Goal: Task Accomplishment & Management: Manage account settings

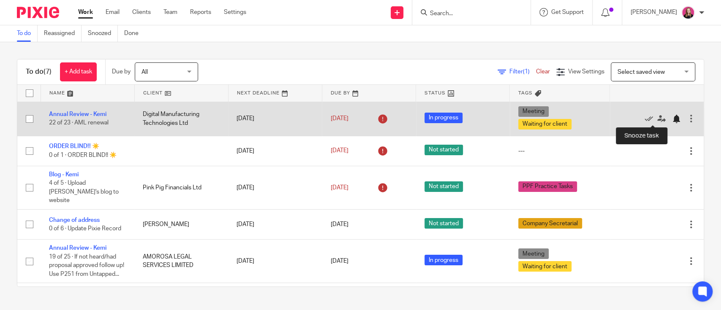
click at [672, 120] on div at bounding box center [676, 119] width 8 height 8
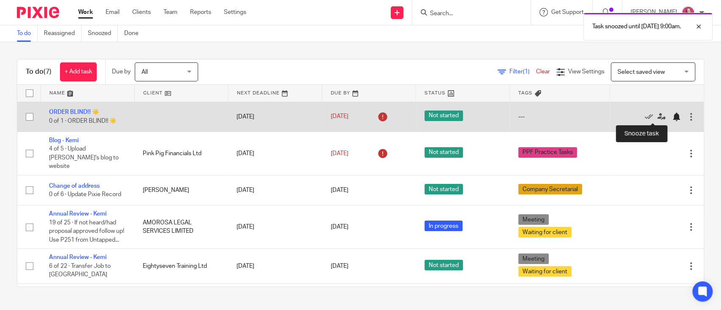
click at [672, 120] on div at bounding box center [676, 117] width 8 height 8
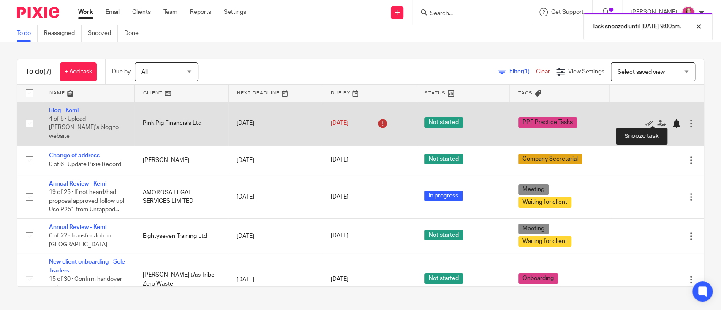
click at [672, 120] on div at bounding box center [676, 124] width 8 height 8
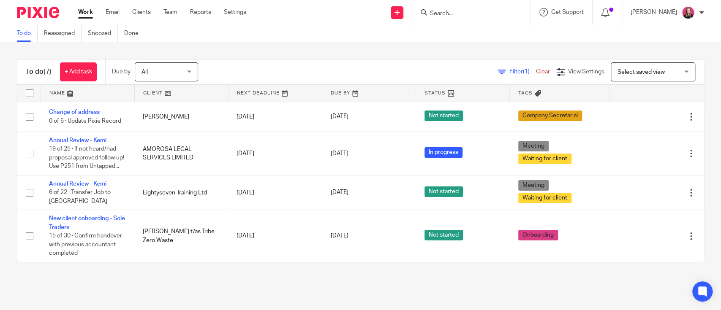
click at [454, 15] on input "Search" at bounding box center [467, 14] width 76 height 8
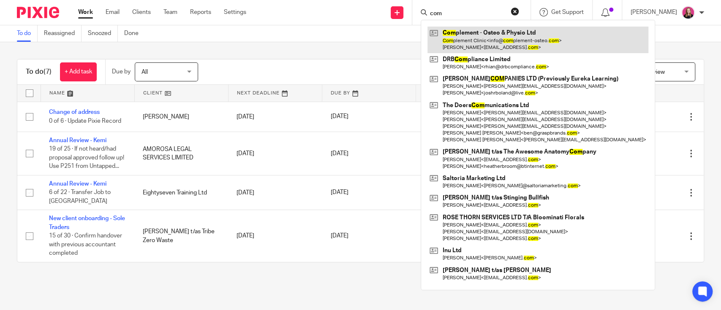
type input "com"
click at [472, 32] on link at bounding box center [537, 40] width 221 height 26
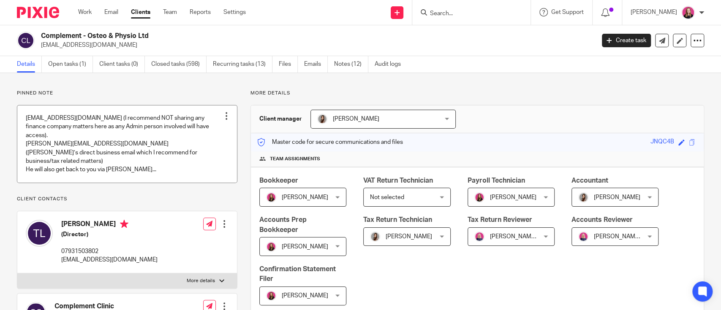
click at [110, 167] on link at bounding box center [127, 144] width 220 height 77
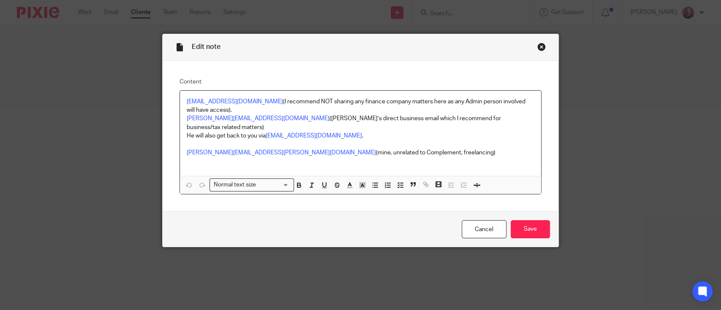
click at [537, 46] on div "Close this dialog window" at bounding box center [541, 47] width 8 height 8
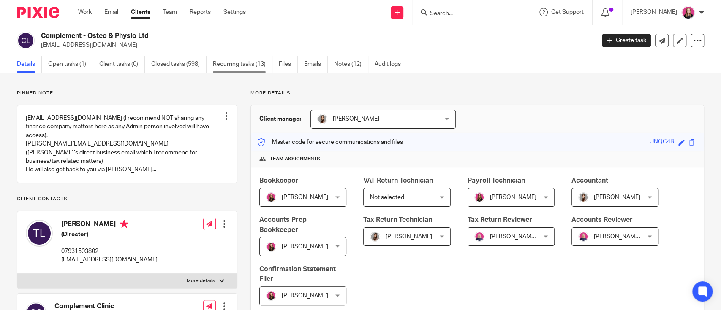
click at [242, 65] on link "Recurring tasks (13)" at bounding box center [243, 64] width 60 height 16
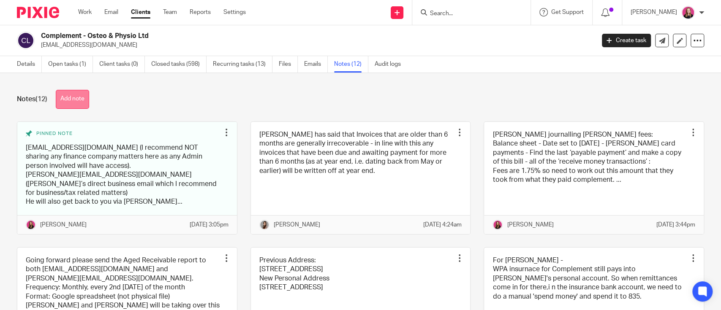
click at [87, 96] on button "Add note" at bounding box center [72, 99] width 33 height 19
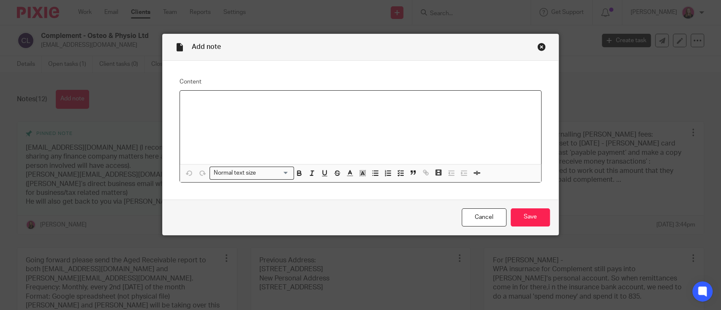
click at [287, 126] on div at bounding box center [360, 128] width 361 height 74
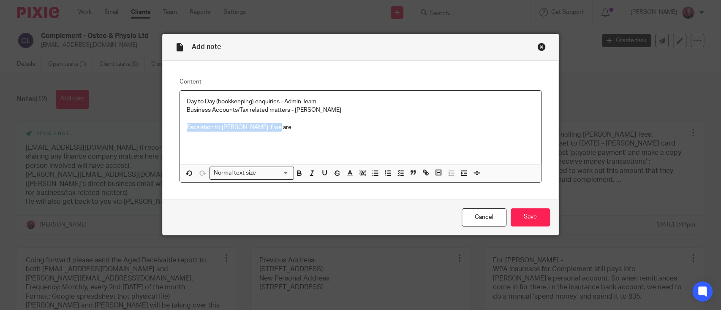
drag, startPoint x: 281, startPoint y: 132, endPoint x: 168, endPoint y: 132, distance: 113.2
click at [168, 132] on div "Content Day to Day (bookkeeping) enquiries - Admin Team Business Accounts/Tax r…" at bounding box center [361, 130] width 396 height 139
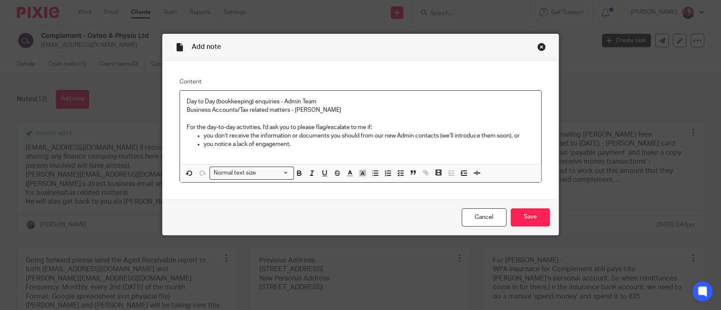
click at [401, 123] on p "For the day-to-day activities, I’d ask you to please flag/escalate to me if:" at bounding box center [361, 127] width 348 height 8
click at [357, 127] on p "For the day-to-day activities, I’d ask you to please flag/escalate to me if:" at bounding box center [361, 127] width 348 height 8
drag, startPoint x: 294, startPoint y: 127, endPoint x: 179, endPoint y: 126, distance: 115.3
click at [180, 126] on div "Day to Day (bookkeeping) enquiries - Admin Team Business Accounts/Tax related m…" at bounding box center [360, 128] width 361 height 74
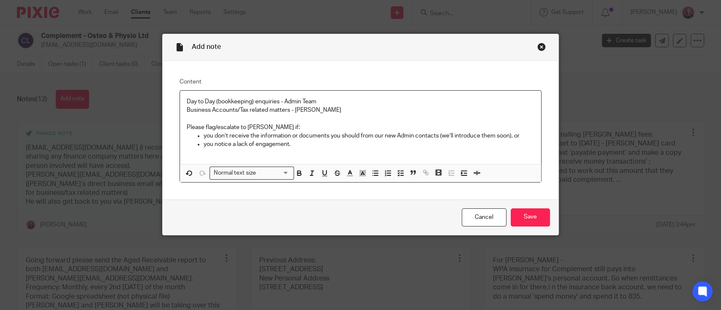
click at [313, 138] on p "you don’t receive the information or documents you should from our new Admin co…" at bounding box center [369, 136] width 331 height 8
click at [204, 133] on p "you don’t receive the information or documents you should from our new Admin co…" at bounding box center [369, 136] width 331 height 8
click at [336, 150] on div "Day to Day (bookkeeping) enquiries - Admin Team Business Accounts/Tax related m…" at bounding box center [360, 128] width 361 height 74
click at [378, 133] on p "you don’t receive the information or documents you should from our new Admin co…" at bounding box center [369, 136] width 331 height 8
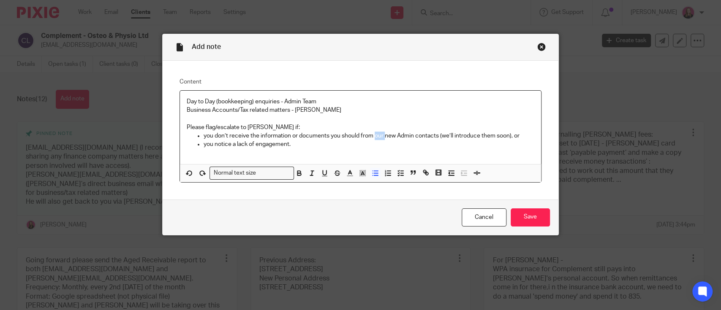
click at [378, 133] on p "you don’t receive the information or documents you should from our new Admin co…" at bounding box center [369, 136] width 331 height 8
drag, startPoint x: 436, startPoint y: 133, endPoint x: 507, endPoint y: 137, distance: 71.1
click at [507, 137] on p "you don’t receive the information or documents you should from the new Admin co…" at bounding box center [369, 136] width 331 height 8
click at [386, 136] on p "you don’t receive the information or documents you should from the new Admin co…" at bounding box center [369, 136] width 331 height 8
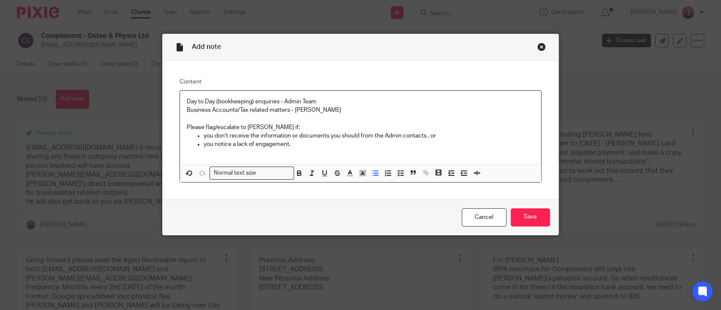
click at [307, 140] on p "you notice a lack of engagement." at bounding box center [369, 144] width 331 height 8
click at [536, 225] on input "Save" at bounding box center [530, 218] width 39 height 18
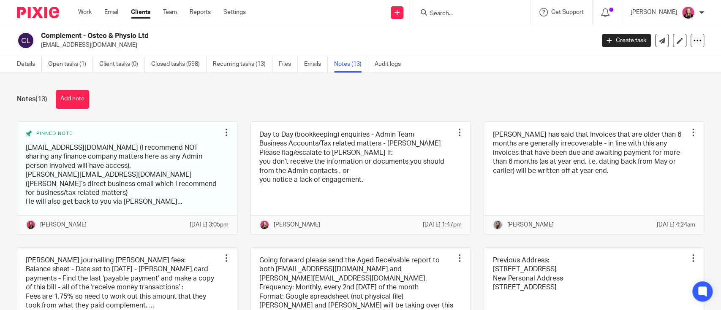
click at [456, 10] on input "Search" at bounding box center [467, 14] width 76 height 8
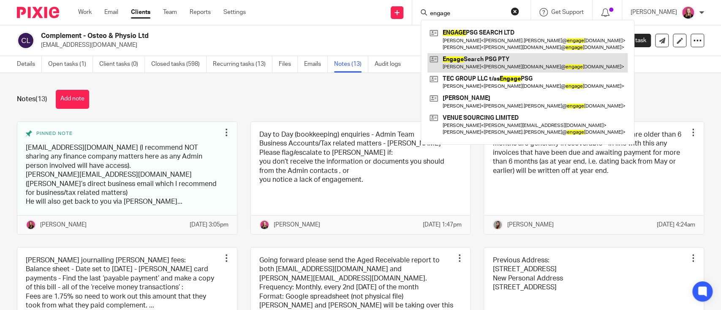
type input "engage"
click at [481, 60] on link at bounding box center [527, 62] width 200 height 19
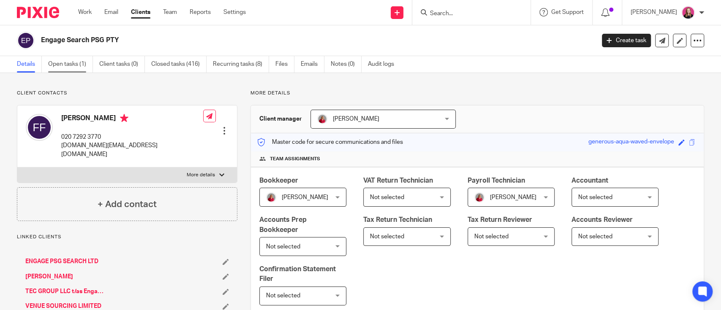
click at [72, 66] on link "Open tasks (1)" at bounding box center [70, 64] width 45 height 16
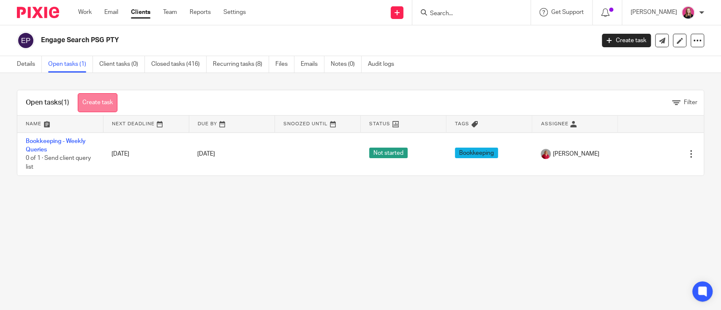
click at [93, 104] on link "Create task" at bounding box center [98, 102] width 40 height 19
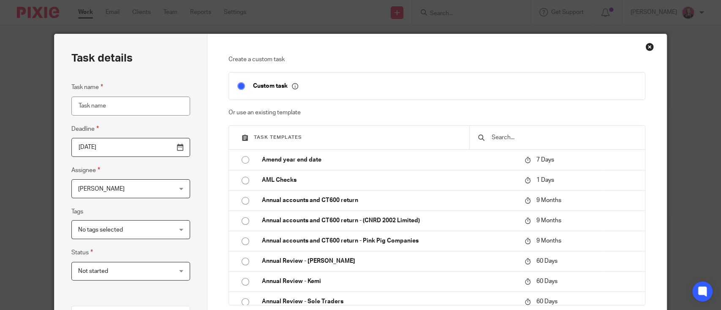
click at [509, 134] on input "text" at bounding box center [564, 137] width 146 height 9
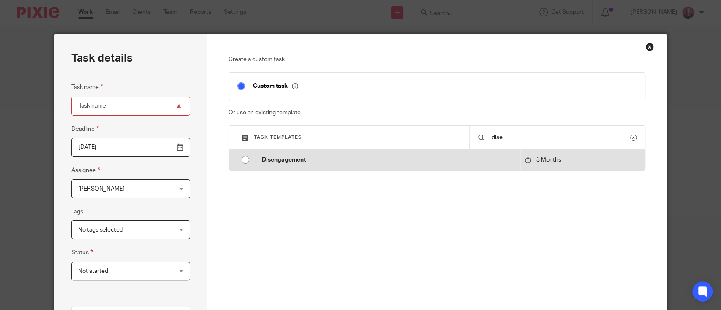
type input "dise"
click at [462, 161] on p "Disengagement" at bounding box center [389, 160] width 254 height 8
type input "2025-11-21"
type input "Disengagement"
checkbox input "false"
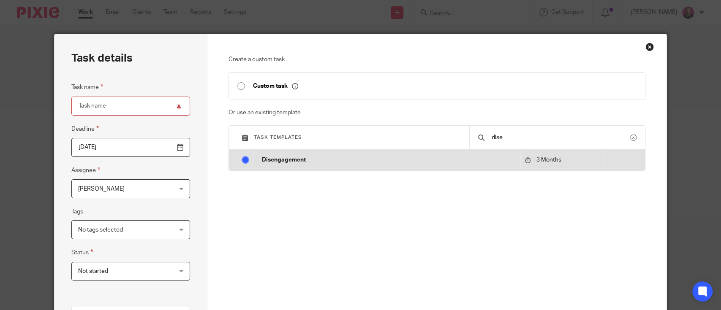
radio input "true"
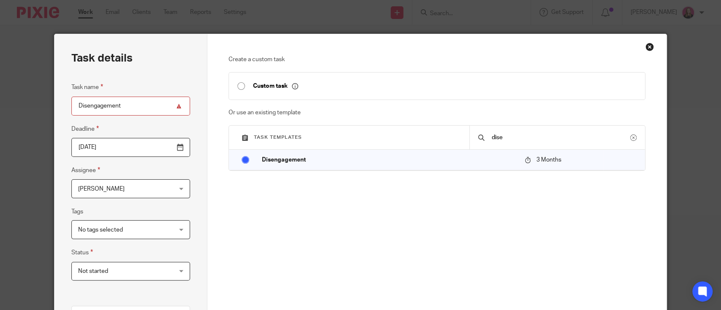
scroll to position [188, 0]
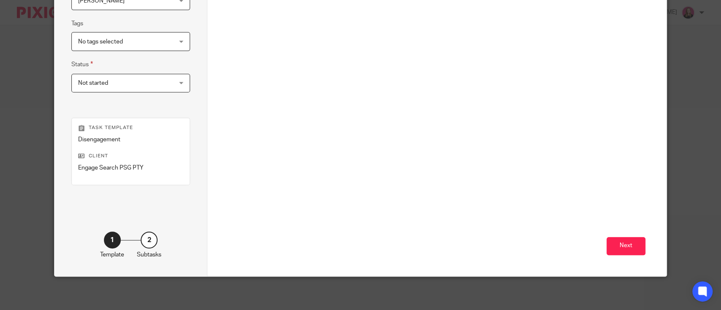
click at [642, 249] on div "Create a custom task Custom task Or use an existing template Task templates dis…" at bounding box center [436, 61] width 459 height 431
click at [629, 248] on button "Next" at bounding box center [626, 246] width 39 height 18
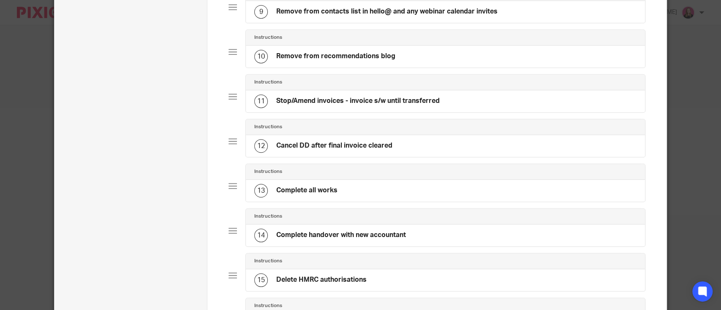
scroll to position [699, 0]
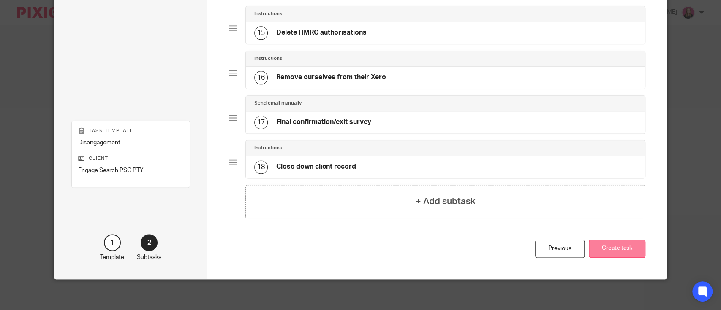
click at [604, 240] on button "Create task" at bounding box center [617, 249] width 57 height 18
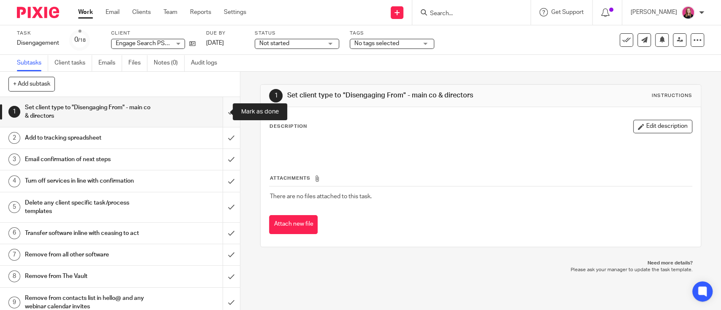
click at [220, 113] on input "submit" at bounding box center [120, 112] width 240 height 30
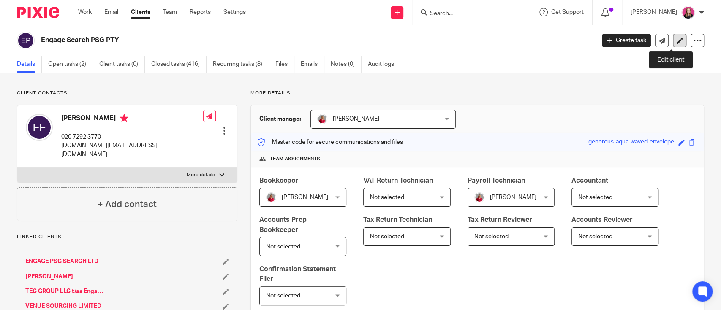
click at [673, 44] on link at bounding box center [680, 41] width 14 height 14
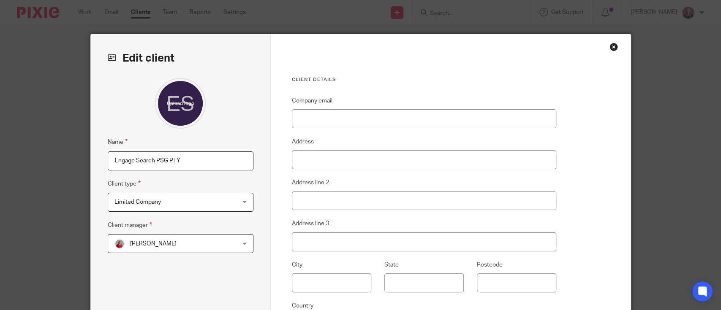
scroll to position [125, 0]
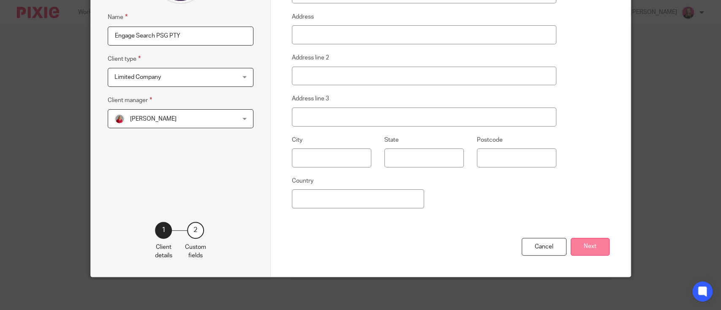
click at [595, 242] on button "Next" at bounding box center [590, 247] width 39 height 18
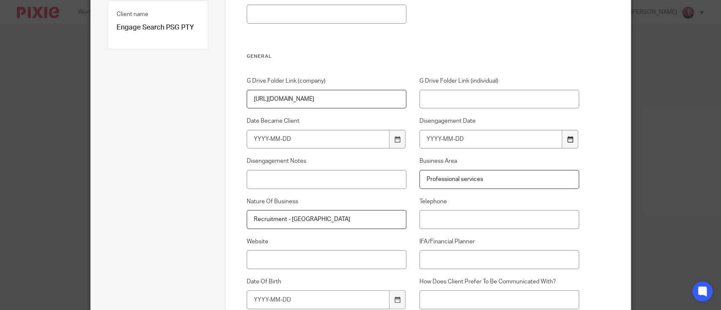
click at [567, 137] on icon at bounding box center [570, 139] width 6 height 6
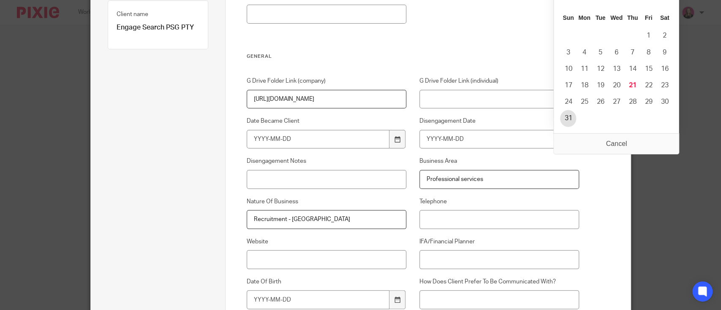
type input "[DATE]"
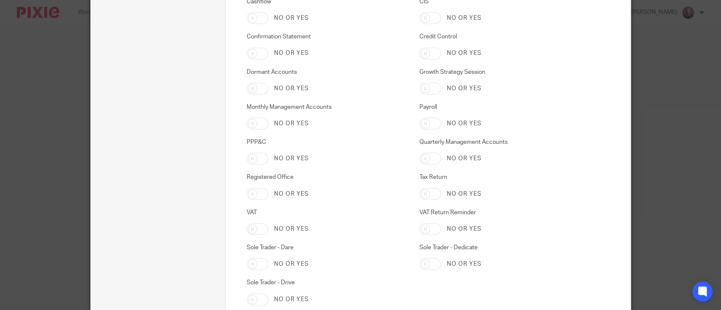
scroll to position [2477, 0]
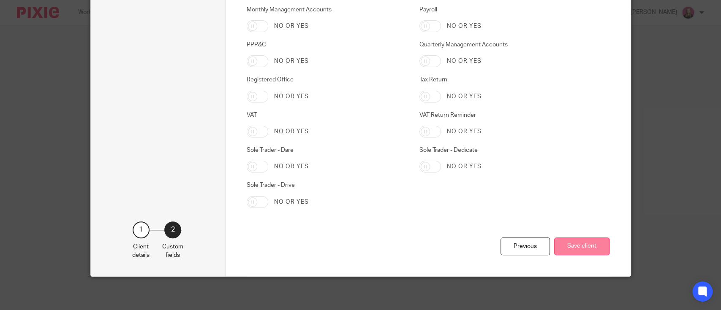
click at [576, 246] on button "Save client" at bounding box center [581, 247] width 55 height 18
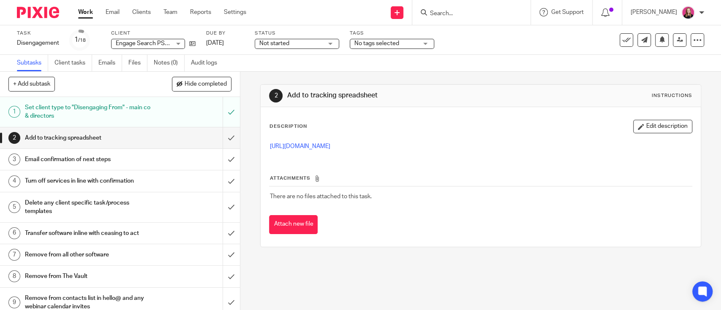
click at [305, 143] on p "https://docs.google.com/spreadsheets/d/1xQ7QcUq060BSKc8snLYJ_gbUd-fHj_b5/edit?u…" at bounding box center [481, 146] width 422 height 8
click at [307, 148] on link "https://docs.google.com/spreadsheets/d/1xQ7QcUq060BSKc8snLYJ_gbUd-fHj_b5/edit?u…" at bounding box center [300, 147] width 60 height 6
click at [216, 136] on input "submit" at bounding box center [120, 138] width 240 height 21
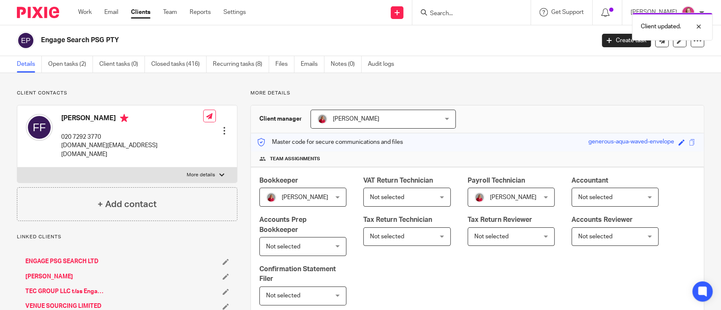
drag, startPoint x: 124, startPoint y: 40, endPoint x: 41, endPoint y: 39, distance: 83.2
click at [41, 39] on h2 "Engage Search PSG PTY" at bounding box center [260, 40] width 438 height 9
copy h2 "Engage Search PSG PTY"
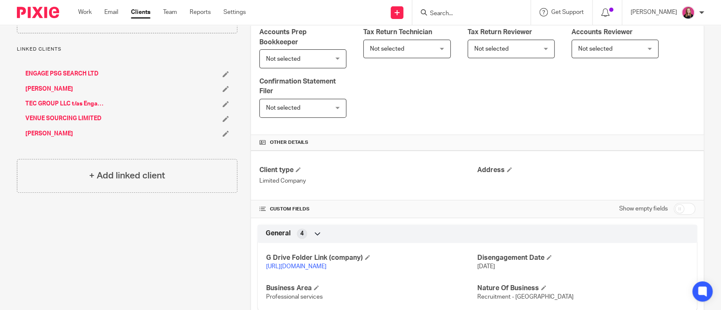
scroll to position [184, 0]
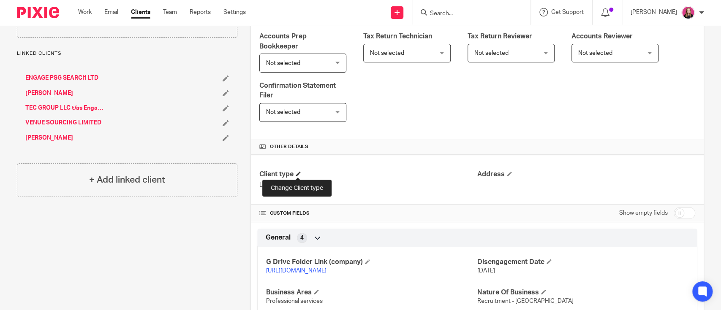
click at [300, 172] on span at bounding box center [298, 174] width 5 height 5
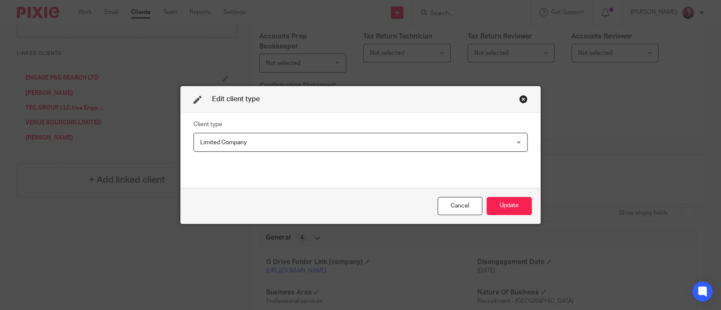
click at [270, 148] on span "Limited Company" at bounding box center [331, 142] width 262 height 18
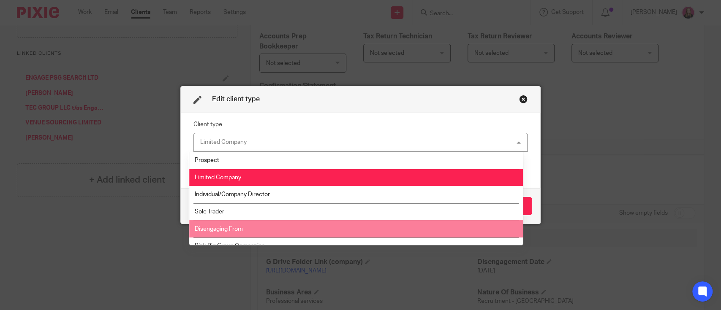
click at [256, 224] on li "Disengaging From" at bounding box center [356, 229] width 334 height 17
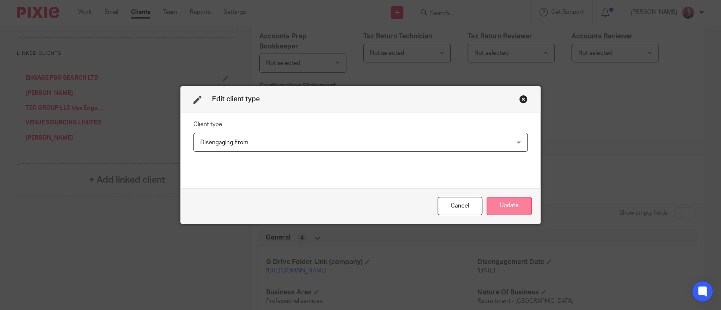
click at [490, 203] on button "Update" at bounding box center [509, 206] width 45 height 18
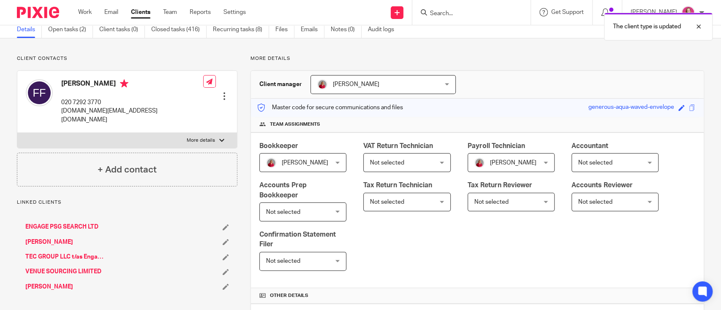
scroll to position [0, 0]
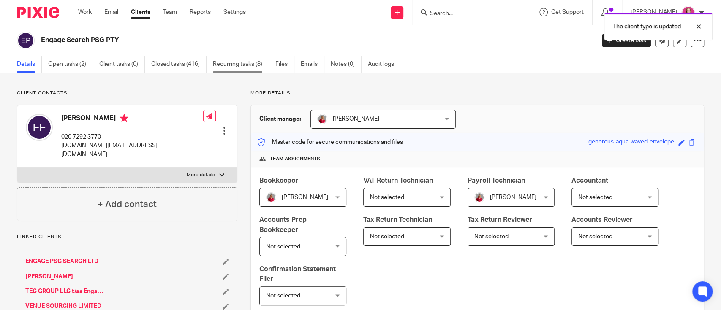
click at [225, 71] on link "Recurring tasks (8)" at bounding box center [241, 64] width 56 height 16
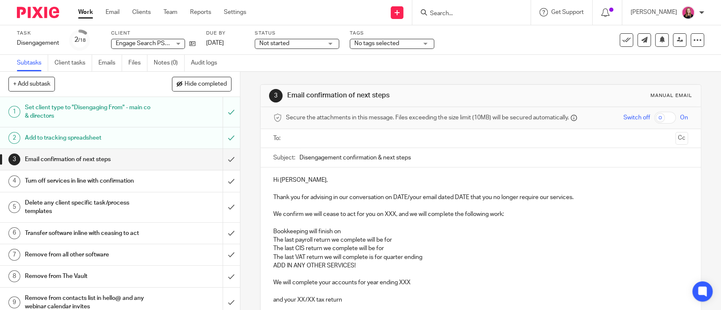
click at [324, 138] on input "text" at bounding box center [480, 139] width 383 height 10
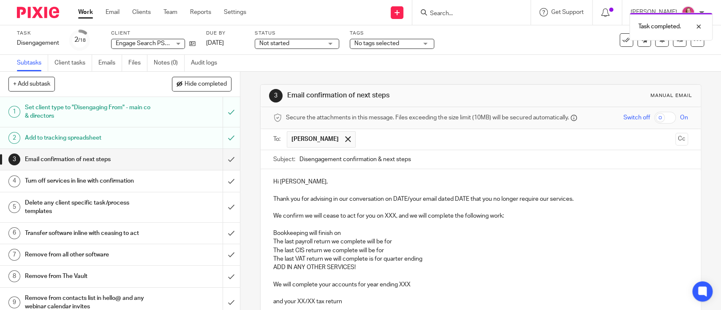
click at [416, 161] on input "Disengagement confirmation & next steps" at bounding box center [493, 159] width 388 height 19
paste input "Engage Search PSG PTY"
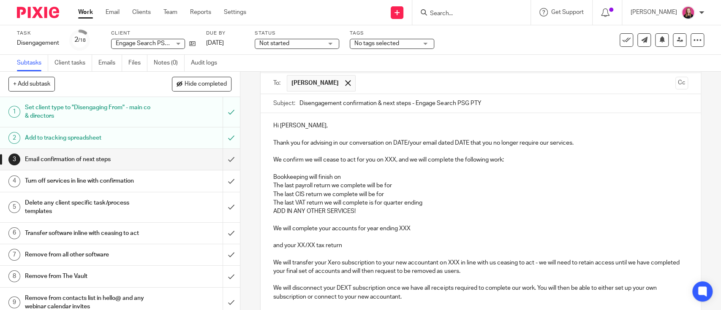
type input "Disengagement confirmation & next steps - Engage Search PSG PTY"
drag, startPoint x: 392, startPoint y: 143, endPoint x: 398, endPoint y: 143, distance: 5.9
click at [398, 143] on p "Thank you for advising in our conversation on DATE/your email dated DATE that y…" at bounding box center [480, 143] width 414 height 8
click at [362, 142] on p "Thank you for advising in our conversation on DATE/your email dated DATE that y…" at bounding box center [480, 143] width 414 height 8
drag, startPoint x: 339, startPoint y: 142, endPoint x: 409, endPoint y: 144, distance: 69.7
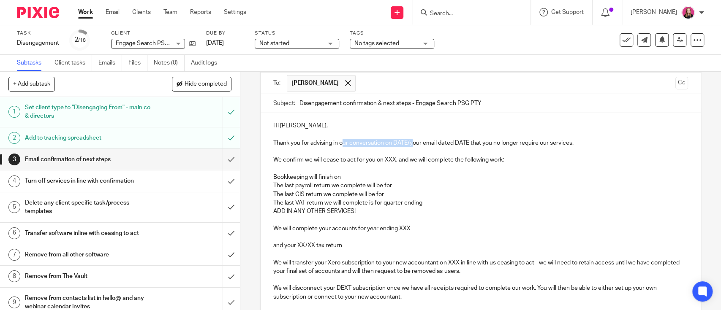
click at [409, 144] on p "Thank you for advising in our conversation on DATE/your email dated DATE that y…" at bounding box center [480, 143] width 414 height 8
click at [385, 144] on p "Thank you for advising in your email dated DATE that you no longer require our …" at bounding box center [480, 143] width 414 height 8
click at [519, 138] on p at bounding box center [480, 135] width 414 height 8
click at [520, 145] on p "Thank you for advising in your email dated 21st August that you no longer requi…" at bounding box center [480, 143] width 414 height 8
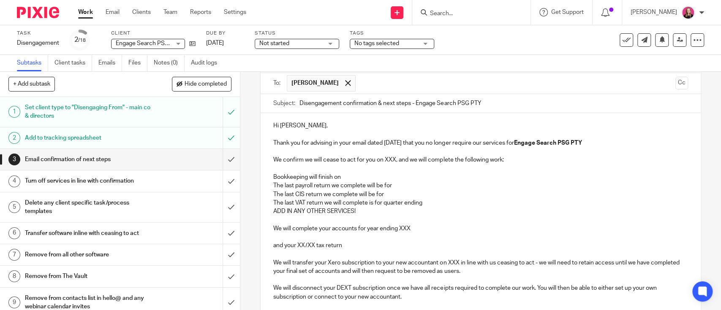
click at [547, 154] on p at bounding box center [480, 151] width 414 height 8
click at [389, 162] on p "We confirm we will cease to act for you on XXX, and we will complete the follow…" at bounding box center [480, 160] width 414 height 8
click at [444, 177] on p "Bookkeeping will finish on" at bounding box center [480, 177] width 414 height 8
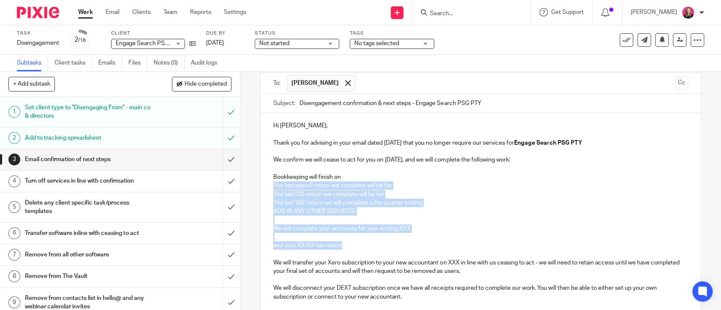
drag, startPoint x: 352, startPoint y: 245, endPoint x: 271, endPoint y: 188, distance: 98.8
click at [271, 188] on div "Hi Faye, Thank you for advising in your email dated 21st August that you no lon…" at bounding box center [481, 313] width 440 height 400
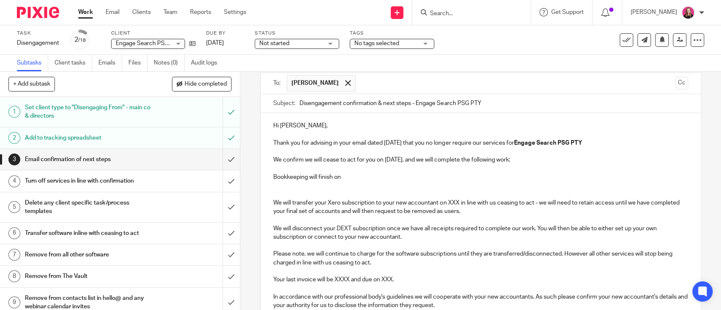
click at [351, 178] on p "Bookkeeping will finish on" at bounding box center [480, 177] width 414 height 8
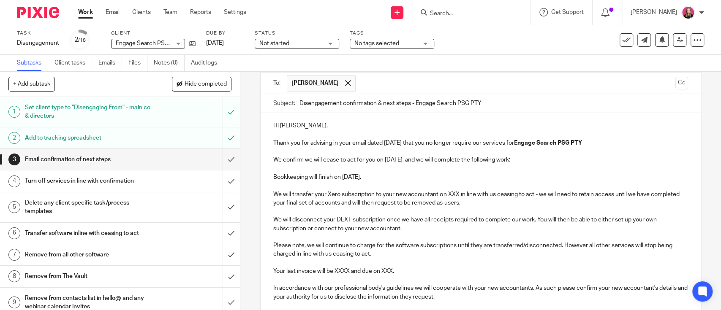
scroll to position [112, 0]
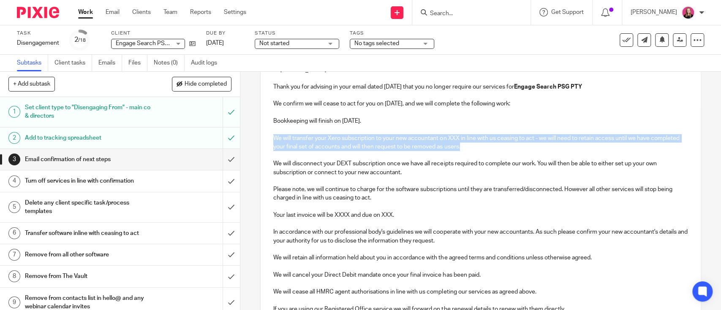
drag, startPoint x: 498, startPoint y: 150, endPoint x: 266, endPoint y: 138, distance: 232.6
click at [266, 138] on div "Hi Faye, Thank you for advising in your email dated 21st August that you no lon…" at bounding box center [481, 223] width 440 height 332
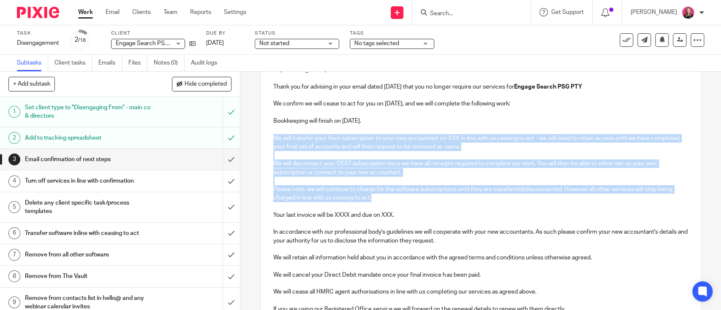
drag, startPoint x: 376, startPoint y: 197, endPoint x: 267, endPoint y: 140, distance: 122.6
click at [267, 140] on div "Hi Faye, Thank you for advising in your email dated 21st August that you no lon…" at bounding box center [481, 223] width 440 height 332
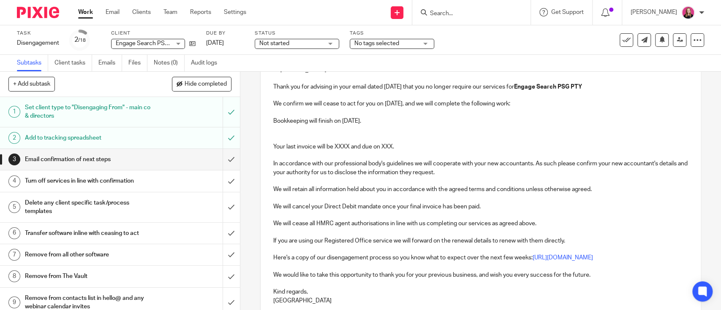
scroll to position [38, 0]
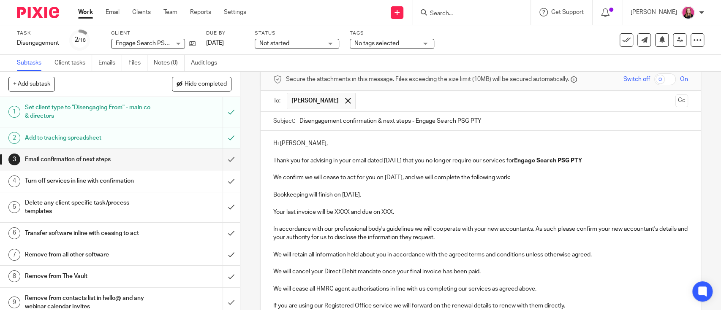
click at [340, 212] on p "Your last invoice will be XXXX and due on XXX." at bounding box center [480, 212] width 414 height 8
click at [386, 210] on p "Your last invoice will be August and due on XXX." at bounding box center [480, 212] width 414 height 8
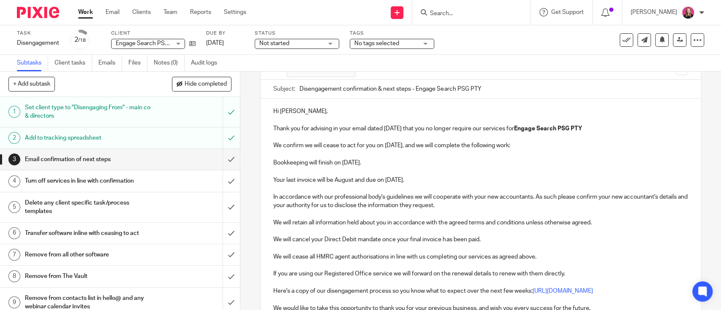
scroll to position [95, 0]
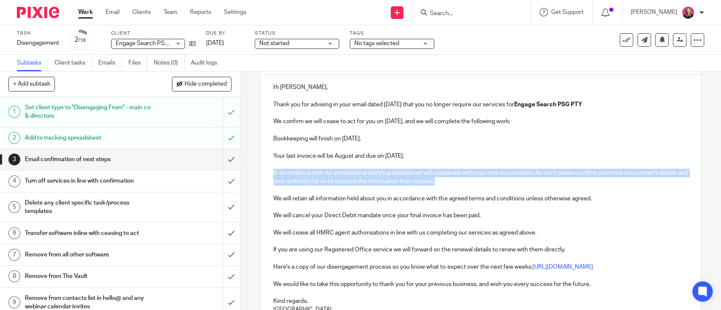
drag, startPoint x: 508, startPoint y: 184, endPoint x: 263, endPoint y: 174, distance: 245.6
click at [263, 174] on div "Hi Faye, Thank you for advising in your email dated 21st August that you no lon…" at bounding box center [481, 202] width 440 height 254
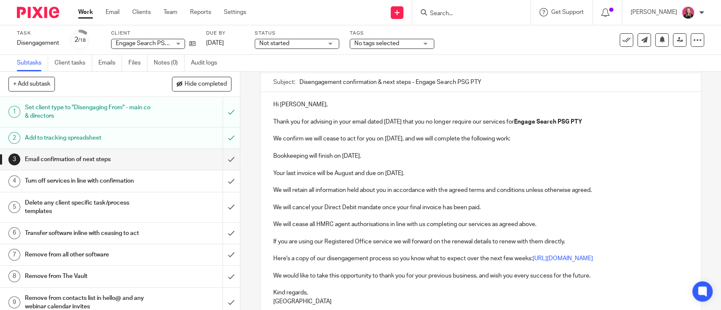
scroll to position [133, 0]
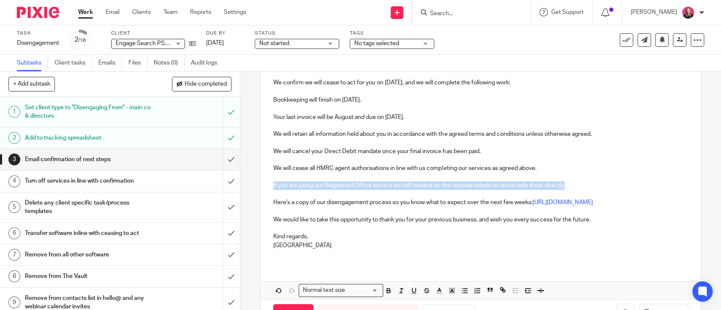
drag, startPoint x: 565, startPoint y: 188, endPoint x: 240, endPoint y: 189, distance: 325.3
click at [240, 189] on div "3 Email confirmation of next steps Manual email Secure the attachments in this …" at bounding box center [480, 191] width 481 height 239
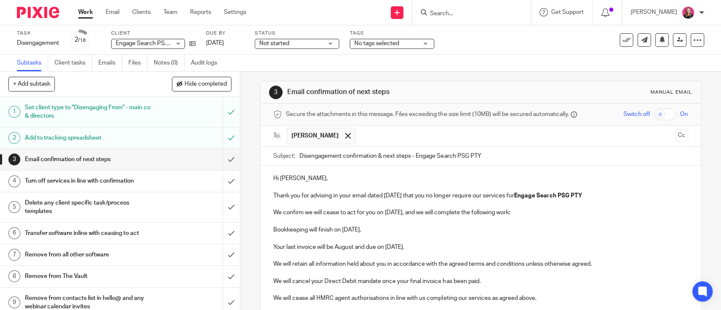
scroll to position [0, 0]
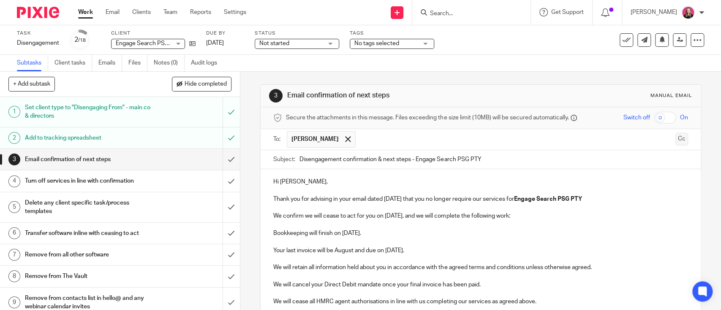
click at [675, 140] on button "Cc" at bounding box center [681, 139] width 13 height 13
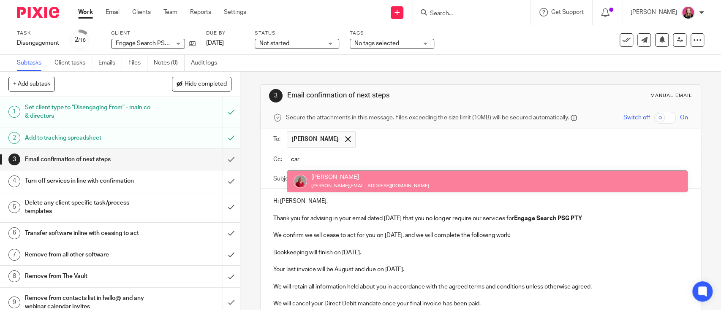
type input "car"
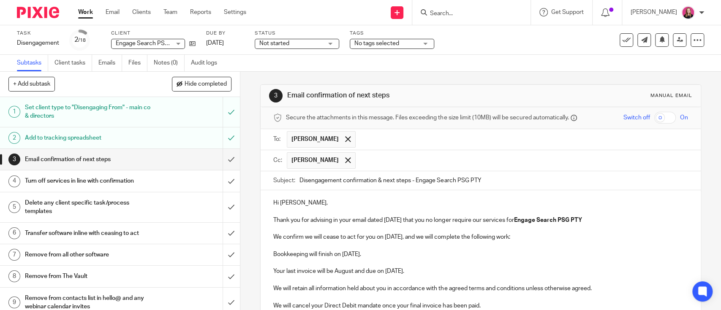
click at [452, 192] on div "Hi Faye, Thank you for advising in your email dated 21st August that you no lon…" at bounding box center [481, 297] width 440 height 212
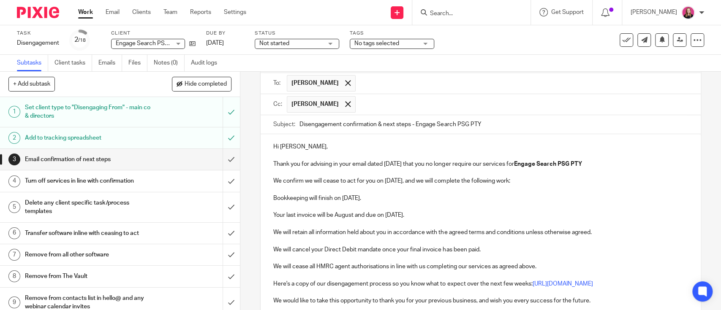
drag, startPoint x: 379, startPoint y: 195, endPoint x: 414, endPoint y: 183, distance: 37.0
click at [414, 183] on div "Hi Faye, Thank you for advising in your email dated 21st August that you no lon…" at bounding box center [481, 240] width 440 height 212
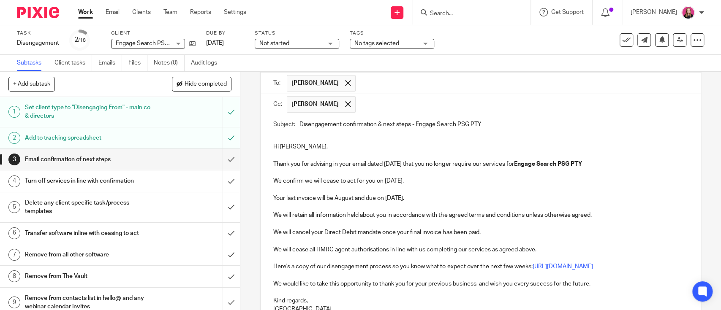
click at [452, 188] on p at bounding box center [480, 190] width 414 height 8
click at [265, 193] on div "Hi Faye, Thank you for advising in your email dated 21st August that you no lon…" at bounding box center [481, 231] width 440 height 195
click at [269, 199] on div "Hi Faye, Thank you for advising in your email dated 21st August that you no lon…" at bounding box center [481, 231] width 440 height 195
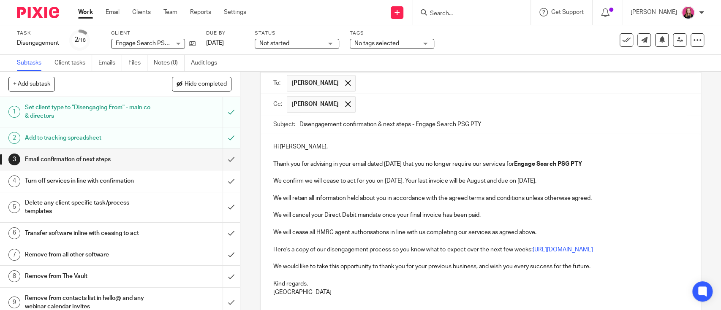
click at [515, 197] on p "We will retain all information held about you in accordance with the agreed ter…" at bounding box center [480, 198] width 414 height 8
drag, startPoint x: 480, startPoint y: 184, endPoint x: 507, endPoint y: 184, distance: 27.0
click at [507, 184] on p "We confirm we will cease to act for you on 31st August. Your last invoice will …" at bounding box center [480, 181] width 414 height 8
click at [471, 205] on p at bounding box center [480, 207] width 414 height 8
click at [538, 203] on p "We will retain all information held about you in accordance with the agreed ter…" at bounding box center [480, 198] width 414 height 8
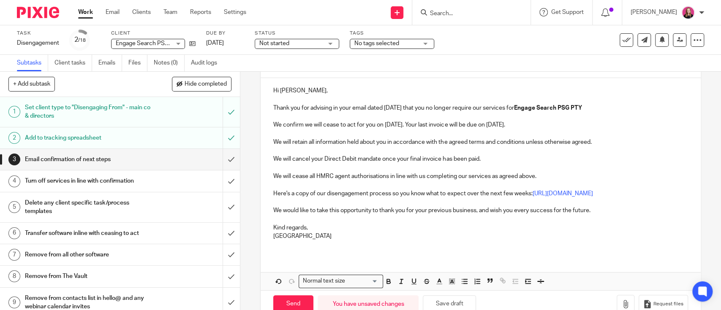
scroll to position [142, 0]
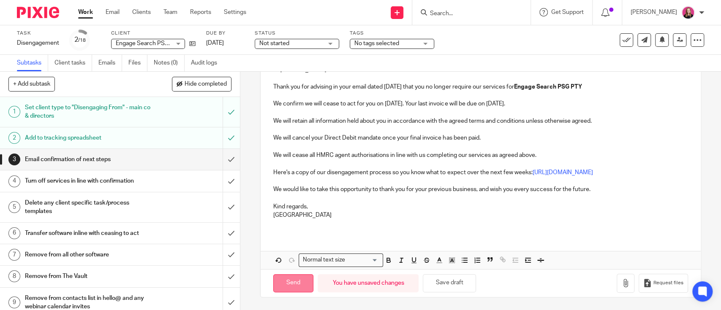
click at [291, 283] on input "Send" at bounding box center [293, 284] width 40 height 18
type input "Sent"
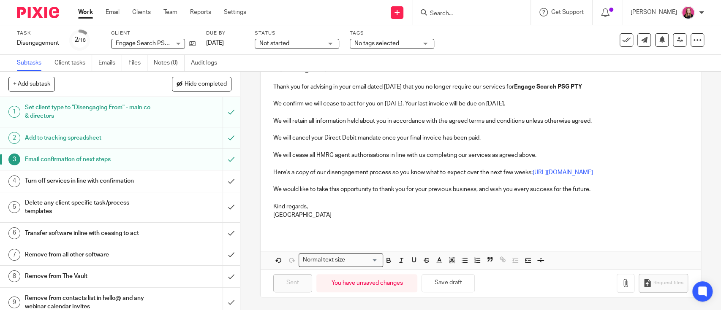
scroll to position [56, 0]
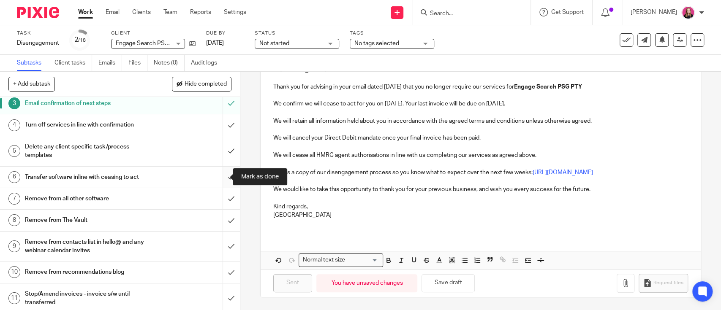
click at [217, 176] on input "submit" at bounding box center [120, 177] width 240 height 21
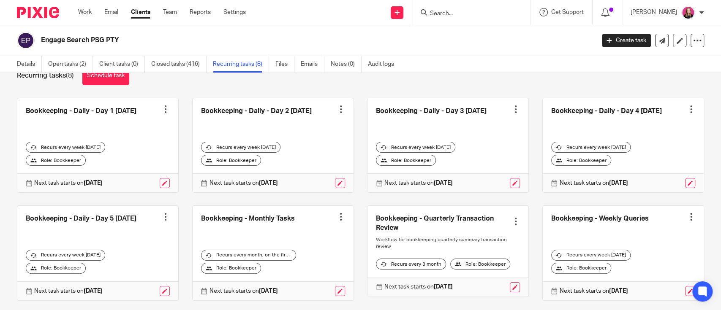
scroll to position [46, 0]
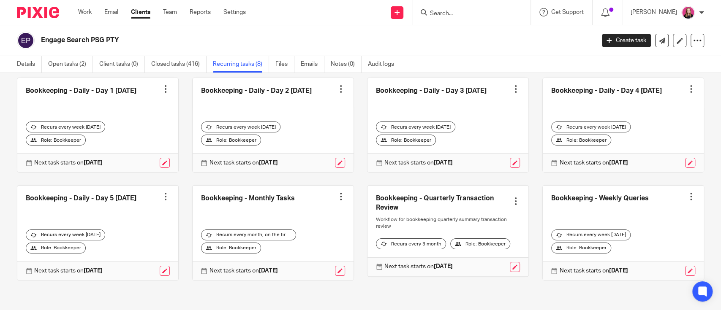
click at [512, 197] on div at bounding box center [516, 201] width 8 height 8
click at [466, 250] on span "Cancel schedule" at bounding box center [472, 253] width 44 height 6
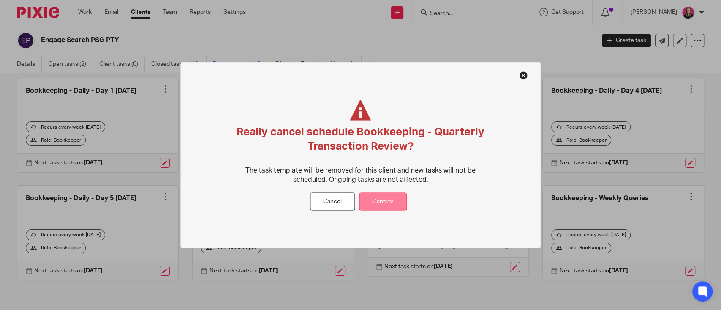
click at [394, 203] on button "Confirm" at bounding box center [383, 202] width 48 height 18
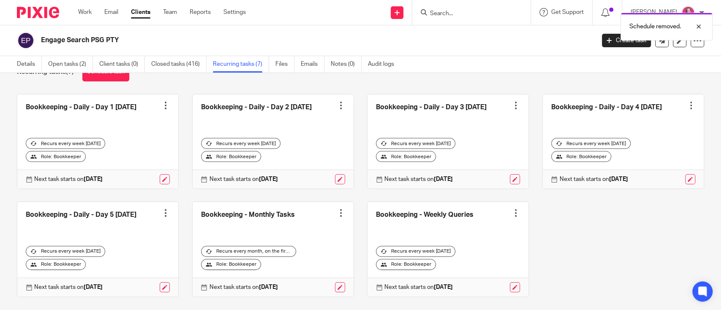
scroll to position [43, 0]
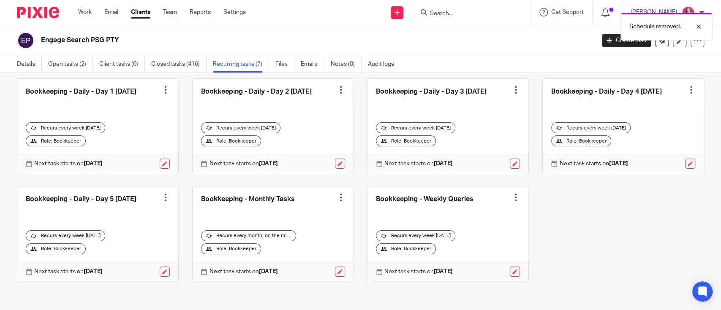
click at [337, 195] on div at bounding box center [341, 197] width 8 height 8
click at [308, 251] on span "Cancel schedule" at bounding box center [301, 251] width 44 height 6
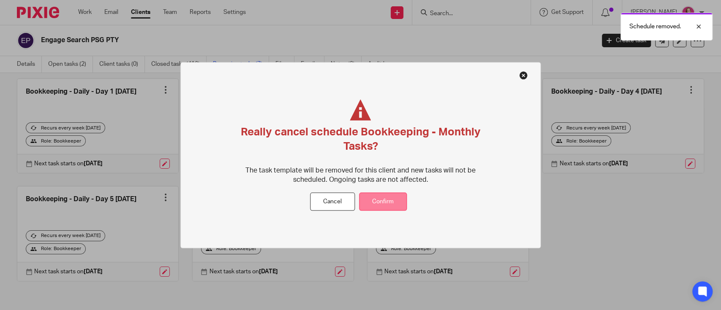
click at [372, 201] on button "Confirm" at bounding box center [383, 202] width 48 height 18
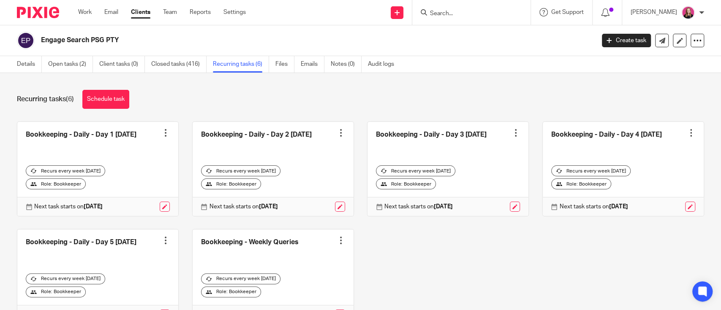
click at [161, 131] on div at bounding box center [165, 133] width 8 height 8
click at [134, 185] on span "Cancel schedule" at bounding box center [130, 186] width 44 height 6
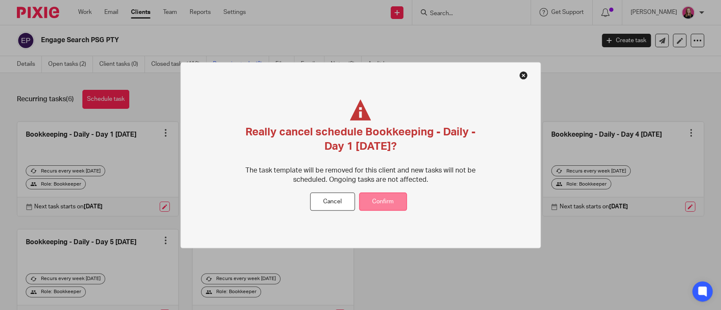
click at [379, 206] on button "Confirm" at bounding box center [383, 202] width 48 height 18
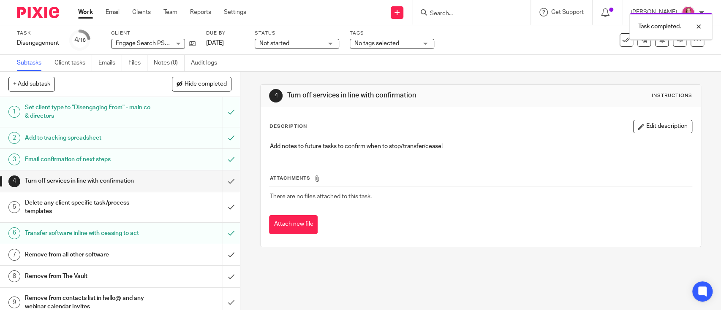
scroll to position [56, 0]
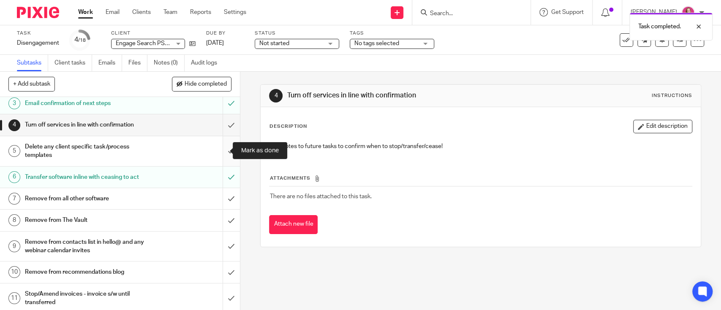
click at [214, 149] on input "submit" at bounding box center [120, 151] width 240 height 30
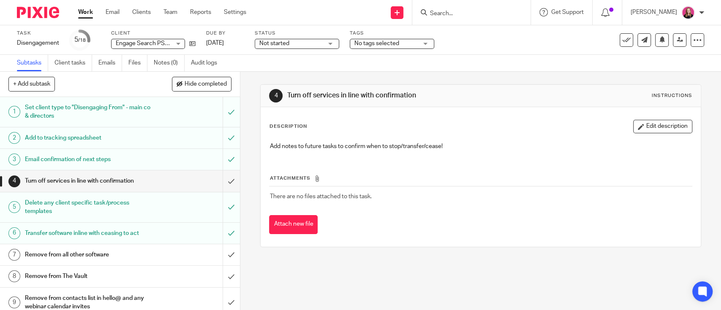
click at [111, 258] on h1 "Remove from all other software" at bounding box center [88, 255] width 126 height 13
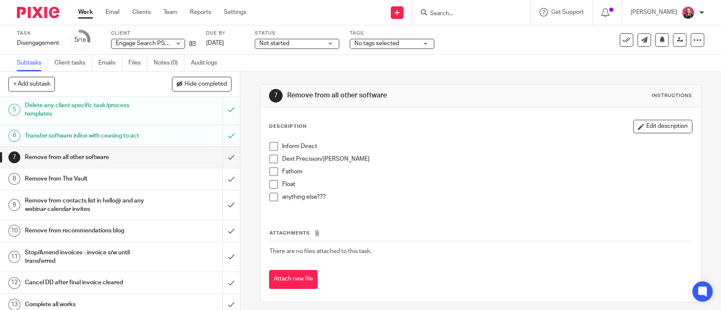
scroll to position [112, 0]
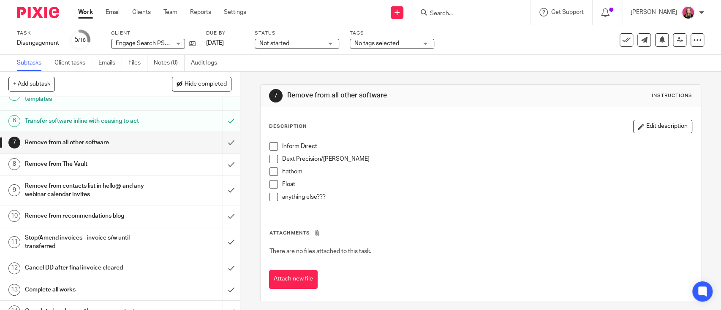
click at [270, 139] on div "Inform Direct Dext Precision/[PERSON_NAME] Float anything else???" at bounding box center [480, 175] width 430 height 74
click at [272, 143] on span at bounding box center [274, 146] width 8 height 8
click at [270, 155] on span at bounding box center [274, 159] width 8 height 8
click at [274, 186] on span at bounding box center [274, 184] width 8 height 8
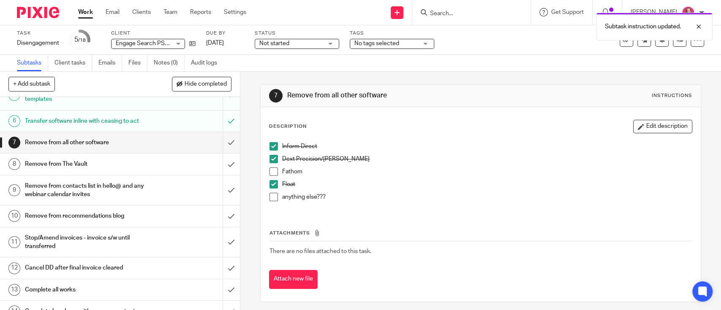
click at [270, 193] on span at bounding box center [274, 197] width 8 height 8
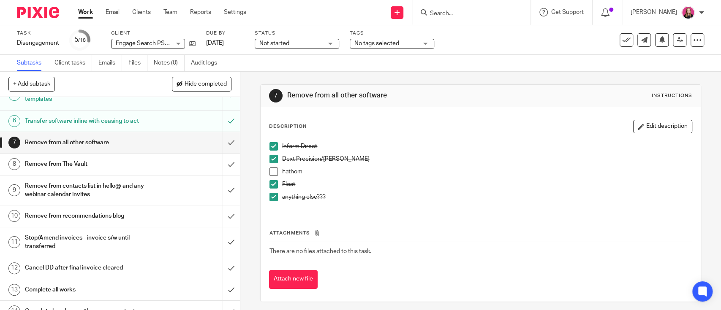
click at [270, 172] on span at bounding box center [274, 172] width 8 height 8
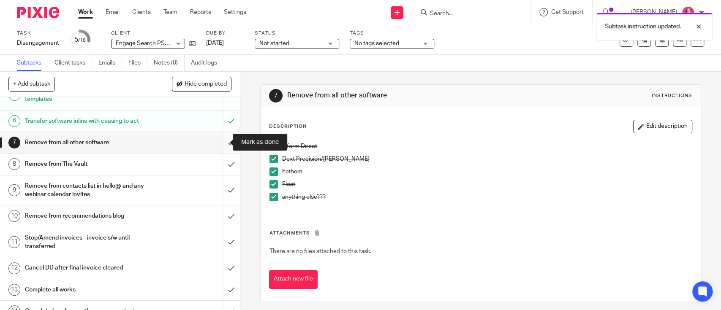
click at [221, 147] on input "submit" at bounding box center [120, 142] width 240 height 21
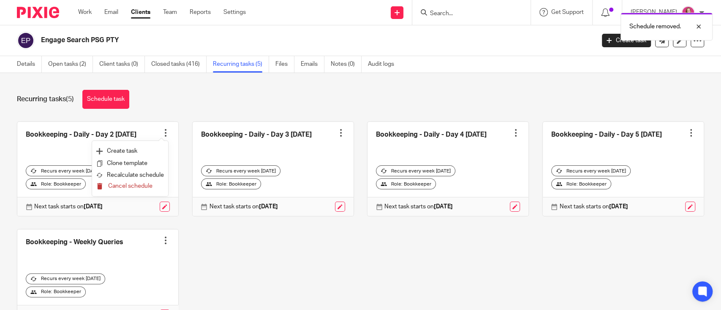
click at [147, 181] on button "Cancel schedule" at bounding box center [130, 186] width 68 height 11
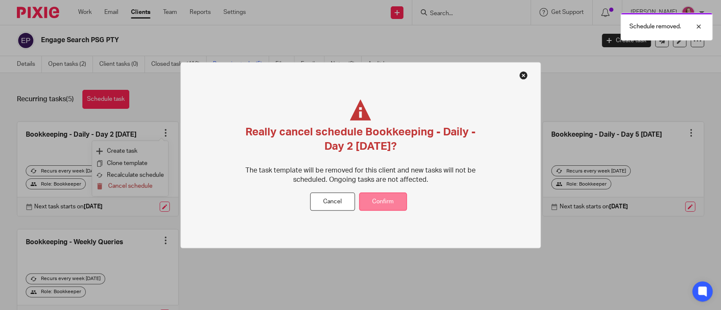
click at [387, 201] on button "Confirm" at bounding box center [383, 202] width 48 height 18
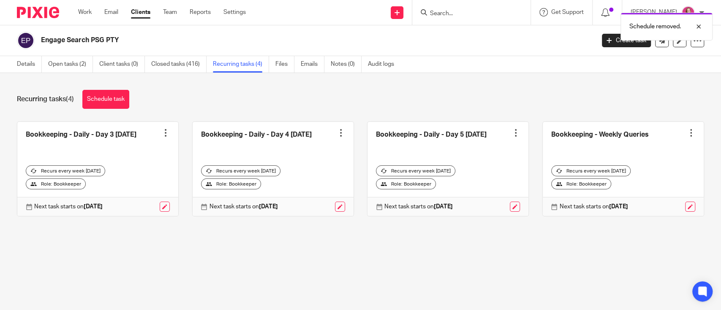
click at [161, 134] on div at bounding box center [165, 133] width 8 height 8
click at [133, 184] on span "Cancel schedule" at bounding box center [130, 186] width 44 height 6
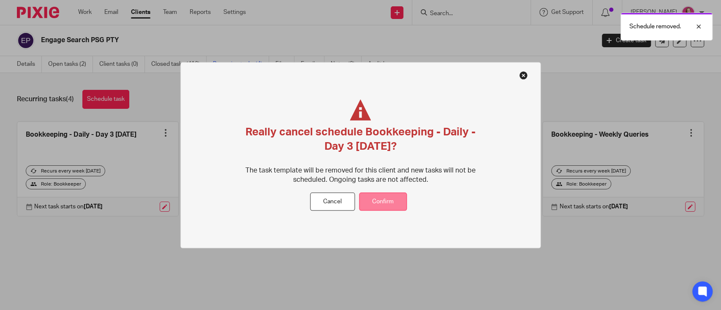
click at [368, 201] on button "Confirm" at bounding box center [383, 202] width 48 height 18
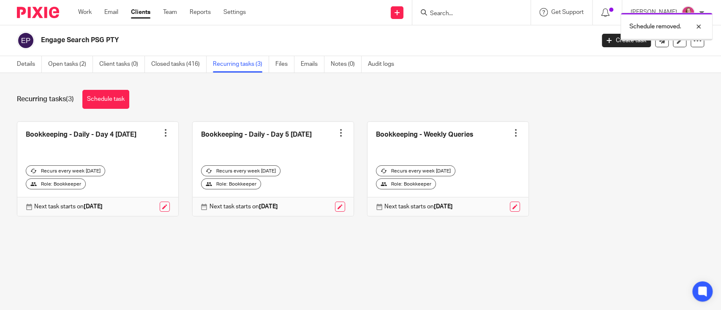
click at [162, 132] on div at bounding box center [165, 133] width 8 height 8
click at [144, 187] on span "Cancel schedule" at bounding box center [130, 186] width 44 height 6
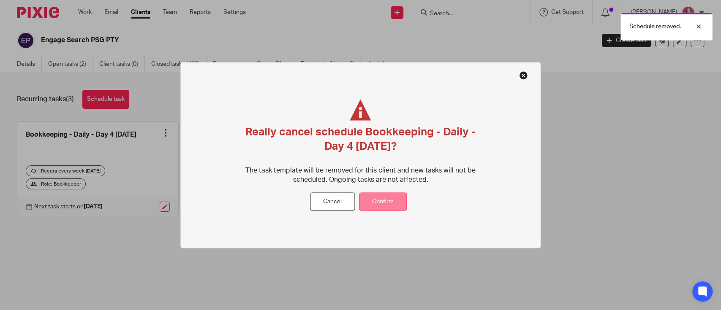
click at [397, 195] on button "Confirm" at bounding box center [383, 202] width 48 height 18
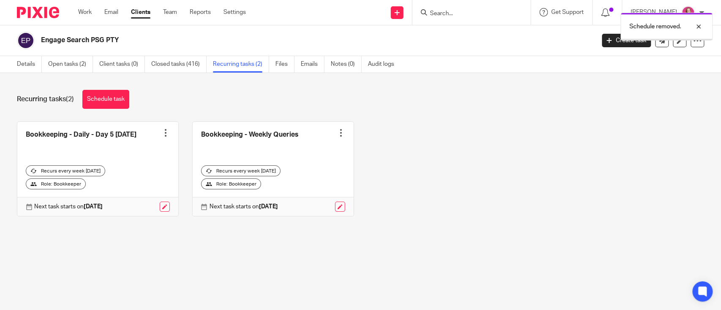
click at [161, 133] on div at bounding box center [165, 133] width 8 height 8
click at [135, 188] on span "Cancel schedule" at bounding box center [130, 186] width 44 height 6
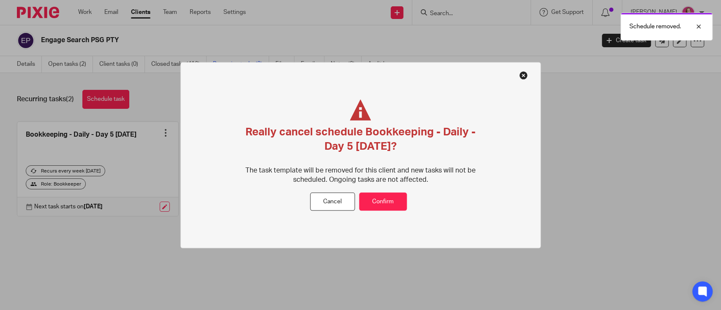
click at [366, 191] on div "Really cancel schedule Bookkeeping - Daily - Day 5 [DATE]? The task template wi…" at bounding box center [360, 146] width 252 height 93
click at [370, 195] on button "Confirm" at bounding box center [383, 202] width 48 height 18
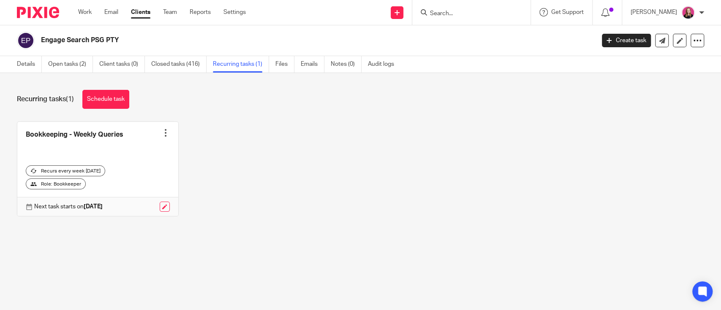
click at [162, 136] on div at bounding box center [165, 133] width 8 height 8
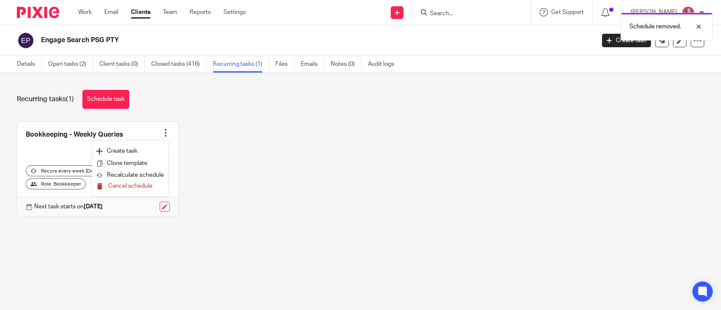
click at [150, 188] on span "Cancel schedule" at bounding box center [130, 186] width 44 height 6
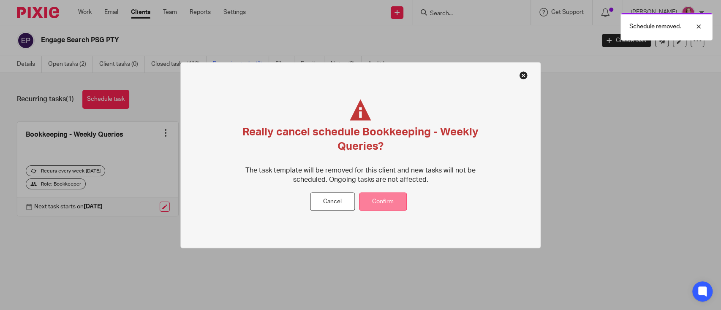
click at [400, 199] on button "Confirm" at bounding box center [383, 202] width 48 height 18
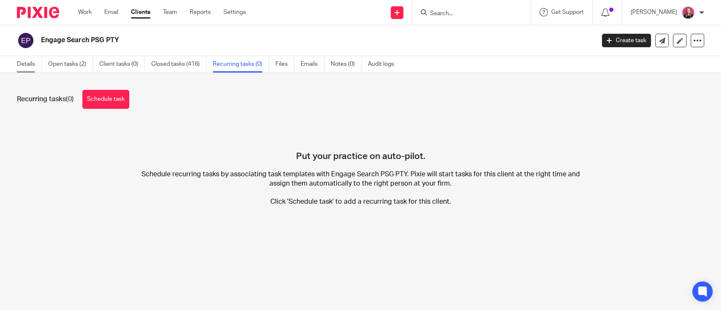
click at [35, 67] on link "Details" at bounding box center [29, 64] width 25 height 16
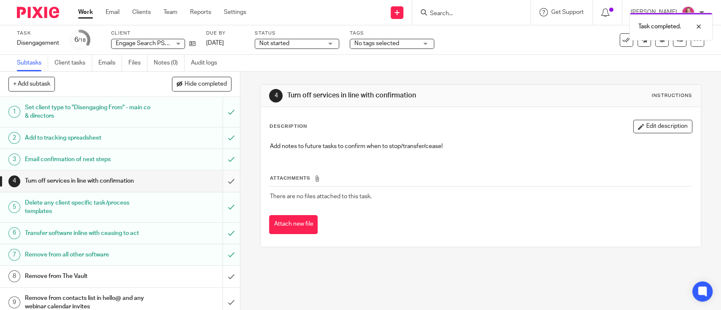
click at [212, 178] on input "submit" at bounding box center [120, 181] width 240 height 21
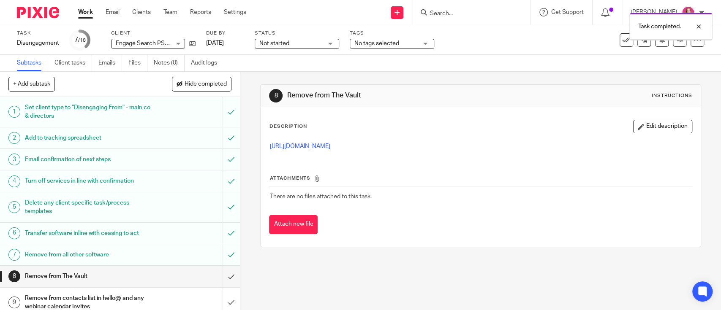
scroll to position [56, 0]
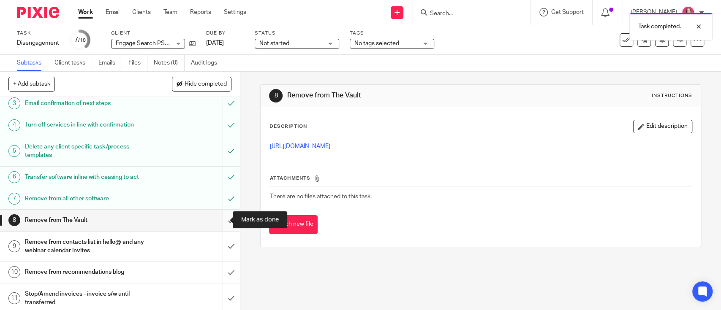
click at [215, 222] on input "submit" at bounding box center [120, 220] width 240 height 21
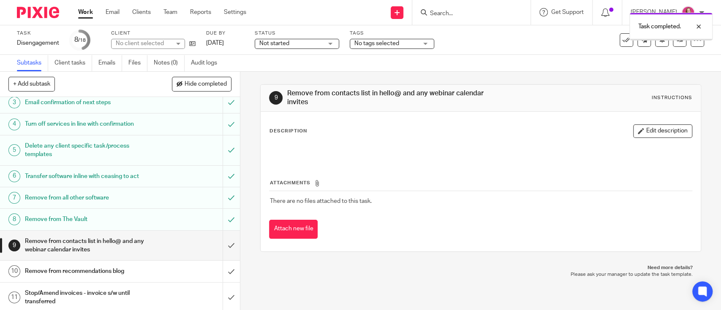
scroll to position [112, 0]
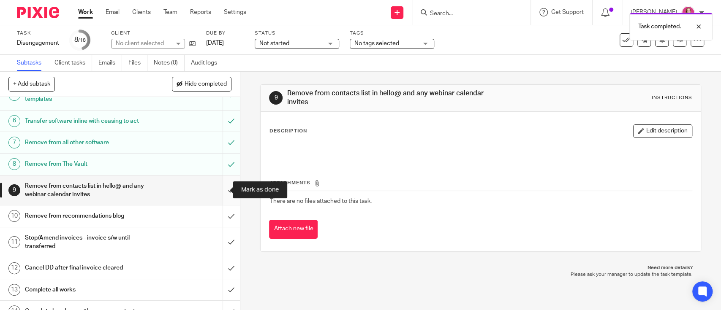
click at [215, 195] on input "submit" at bounding box center [120, 191] width 240 height 30
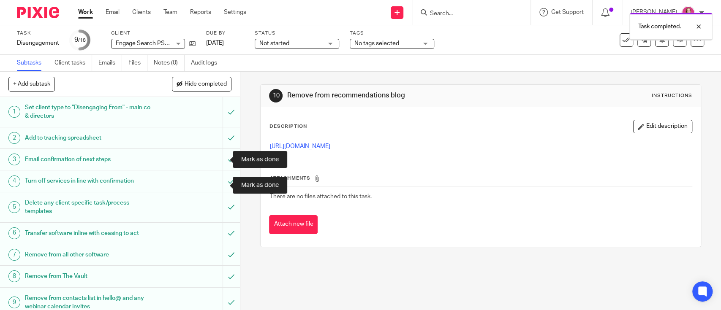
scroll to position [169, 0]
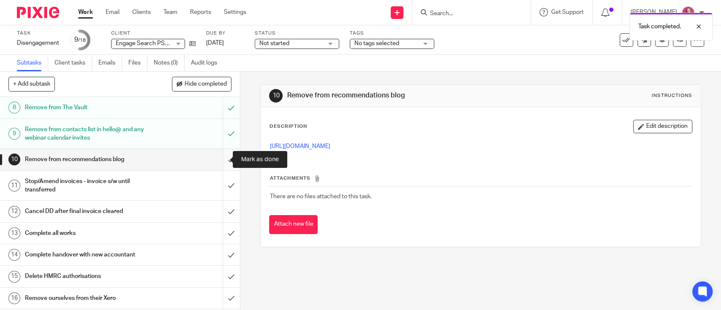
click at [223, 159] on input "submit" at bounding box center [120, 159] width 240 height 21
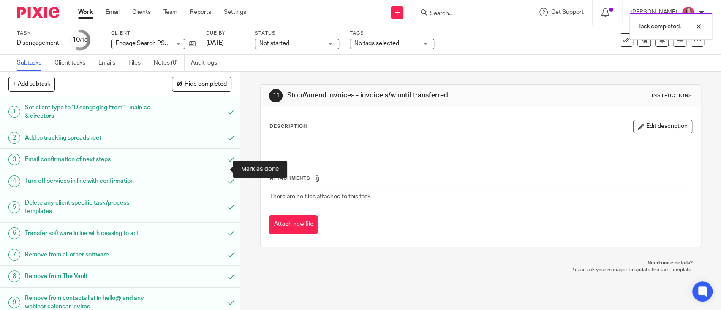
scroll to position [211, 0]
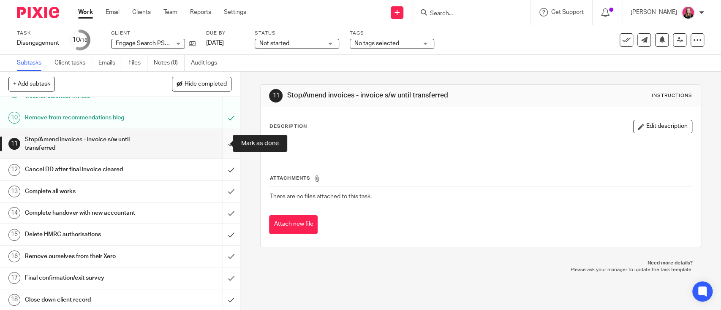
click at [214, 141] on input "submit" at bounding box center [120, 144] width 240 height 30
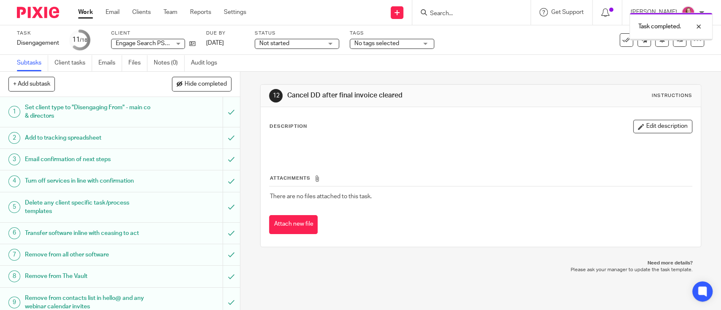
scroll to position [211, 0]
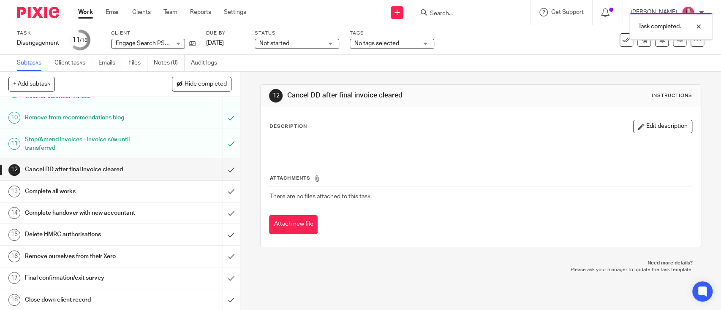
click at [110, 198] on link "13 Complete all works" at bounding box center [111, 191] width 223 height 21
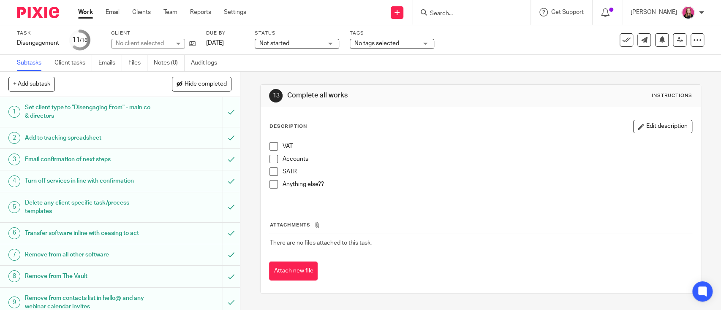
scroll to position [211, 0]
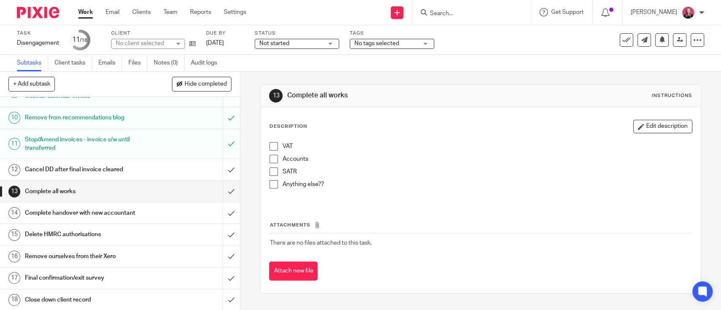
click at [211, 189] on link "13 Complete all works" at bounding box center [111, 191] width 223 height 21
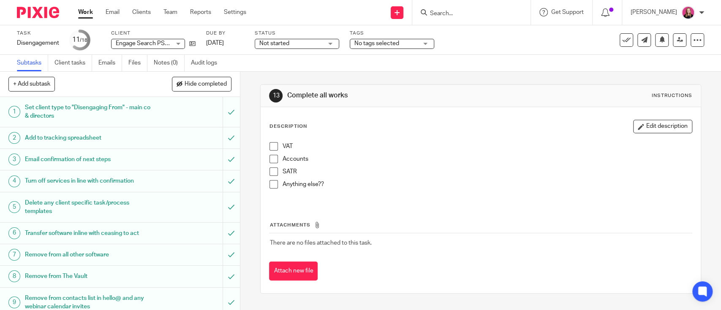
scroll to position [211, 0]
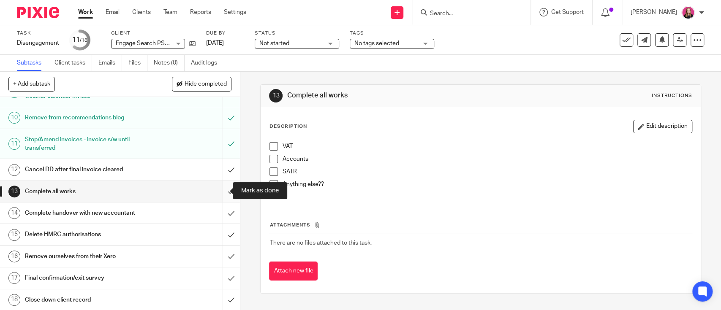
click at [220, 190] on input "submit" at bounding box center [120, 191] width 240 height 21
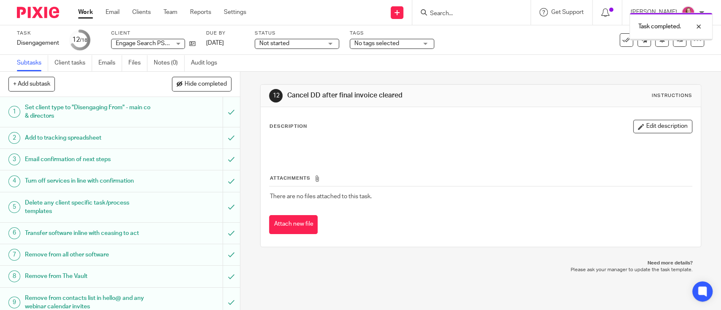
scroll to position [211, 0]
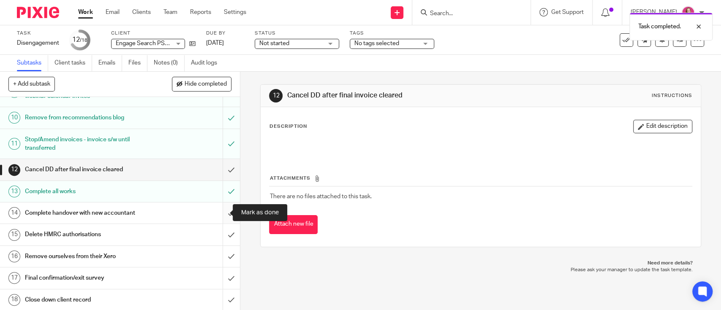
click at [216, 211] on input "submit" at bounding box center [120, 213] width 240 height 21
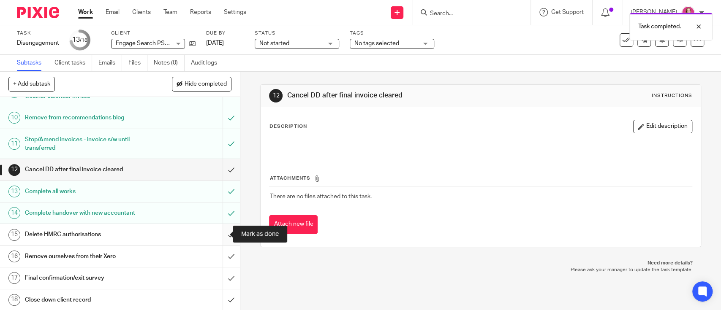
click at [218, 231] on input "submit" at bounding box center [120, 234] width 240 height 21
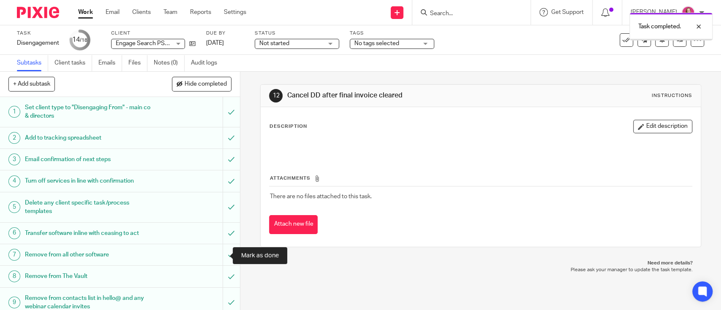
scroll to position [211, 0]
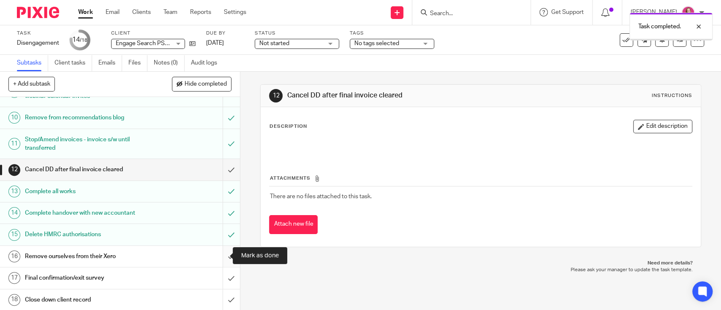
click at [223, 258] on input "submit" at bounding box center [120, 256] width 240 height 21
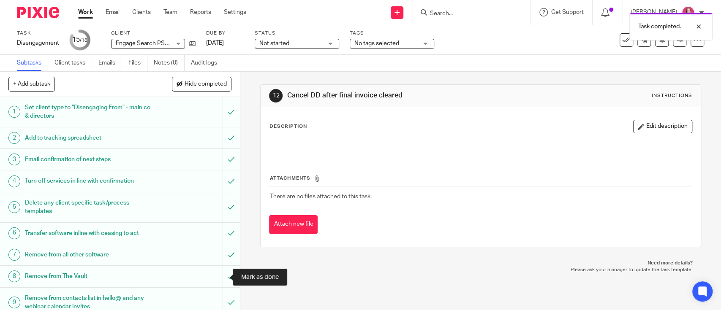
scroll to position [211, 0]
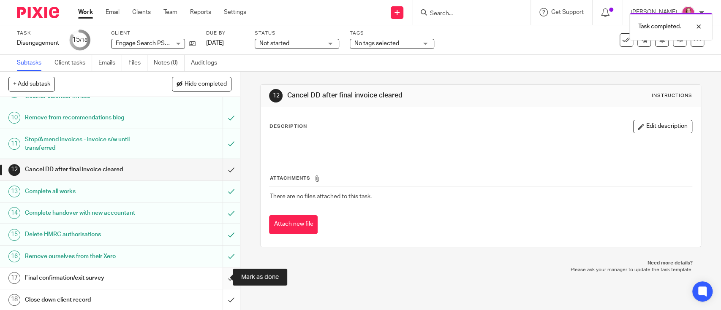
click at [223, 275] on input "submit" at bounding box center [120, 278] width 240 height 21
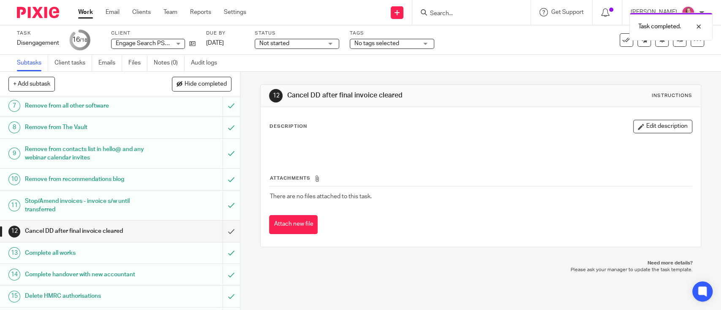
scroll to position [211, 0]
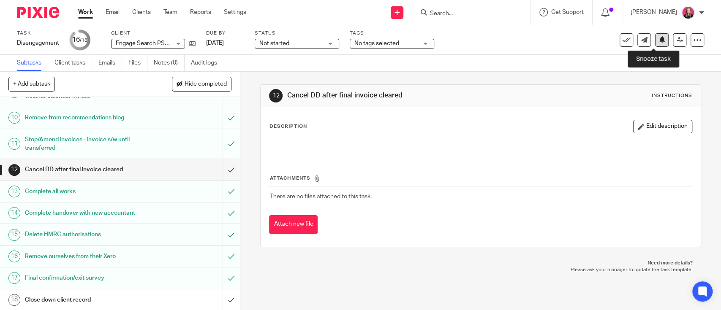
click at [659, 42] on icon at bounding box center [662, 39] width 6 height 6
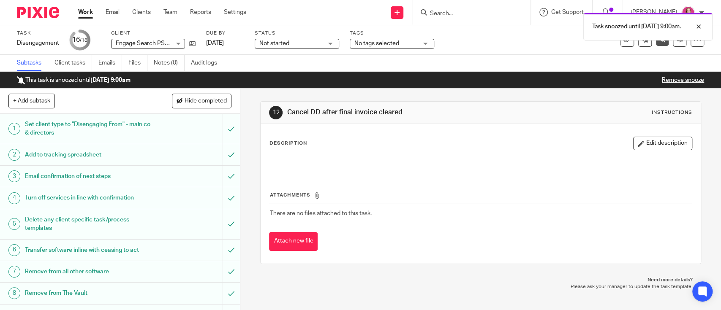
click at [84, 12] on link "Work" at bounding box center [85, 12] width 15 height 8
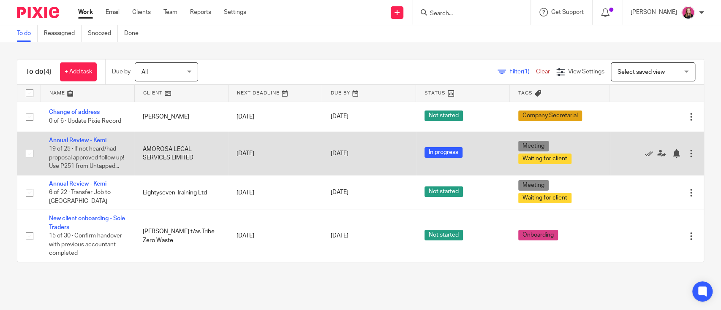
click at [96, 137] on td "Annual Review - Kemi 19 of 25 · If not heard/had proposal approved follow up! U…" at bounding box center [88, 154] width 94 height 44
click at [90, 139] on link "Annual Review - Kemi" at bounding box center [77, 141] width 57 height 6
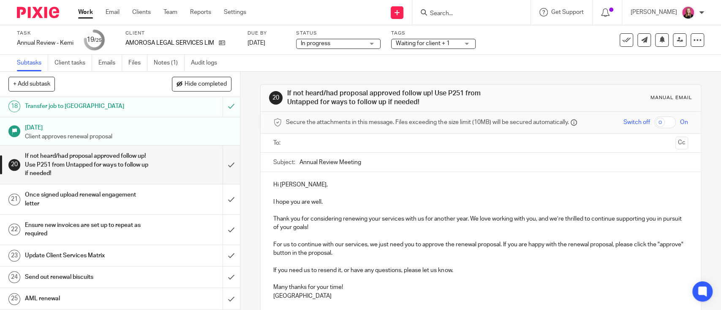
scroll to position [481, 0]
click at [308, 141] on input "text" at bounding box center [480, 144] width 383 height 10
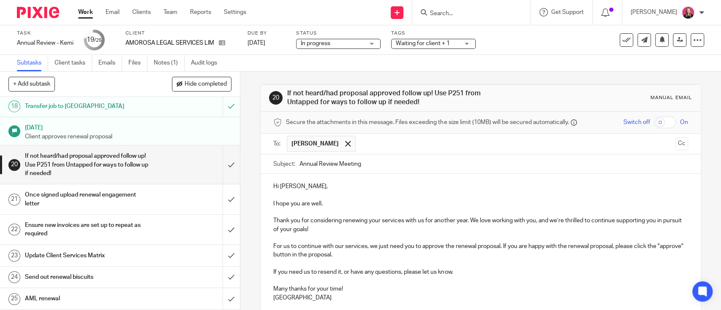
click at [366, 181] on div "Hi [PERSON_NAME], I hope you are well. Thank you for considering renewing your …" at bounding box center [481, 241] width 440 height 135
click at [351, 167] on input "Annual Review Meeting" at bounding box center [493, 164] width 388 height 19
type input "Annual Renewal"
click at [355, 194] on p "I hope you are well." at bounding box center [480, 199] width 414 height 17
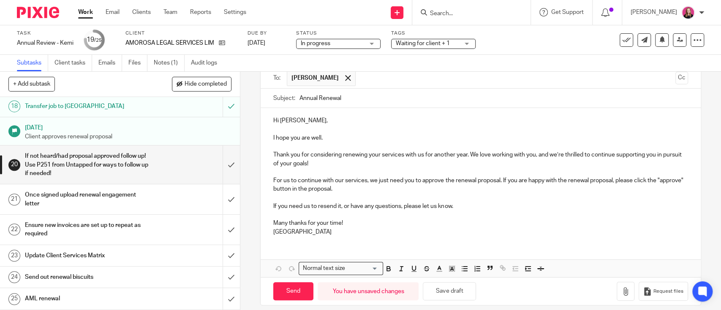
scroll to position [74, 0]
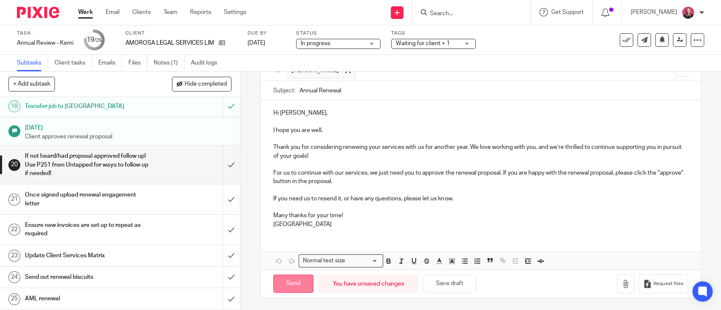
click at [286, 283] on input "Send" at bounding box center [293, 284] width 40 height 18
type input "Sent"
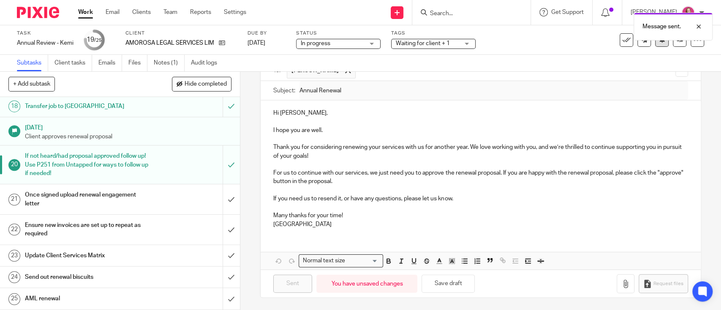
click at [657, 45] on button at bounding box center [662, 40] width 14 height 14
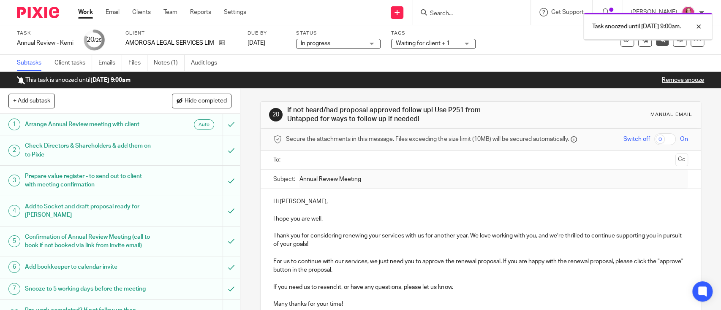
scroll to position [498, 0]
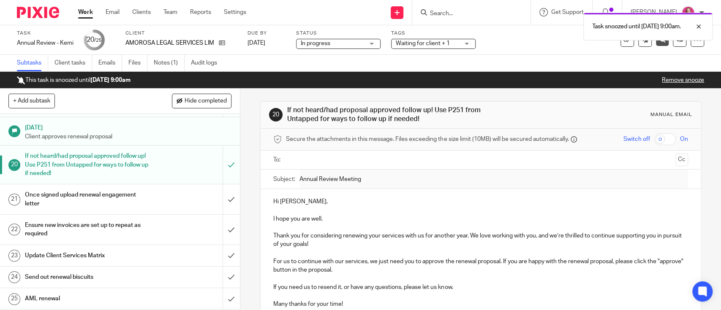
click at [88, 11] on link "Work" at bounding box center [85, 12] width 15 height 8
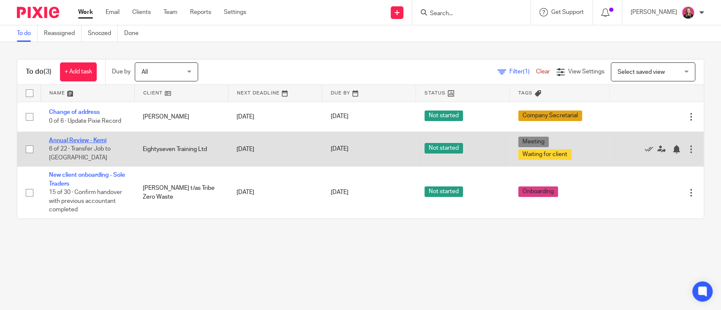
click at [71, 142] on link "Annual Review - Kemi" at bounding box center [77, 141] width 57 height 6
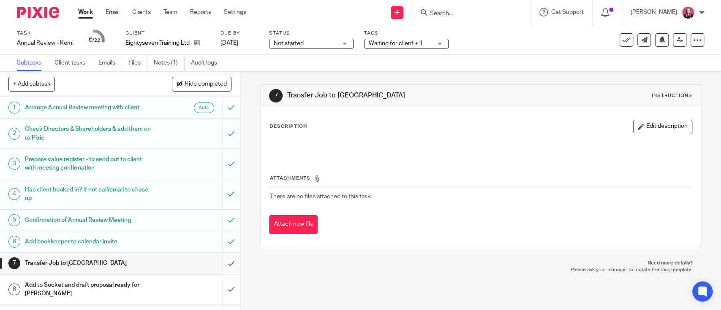
scroll to position [112, 0]
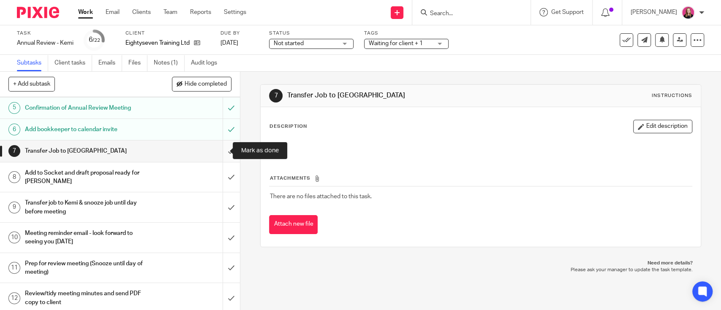
click at [213, 152] on input "submit" at bounding box center [120, 151] width 240 height 21
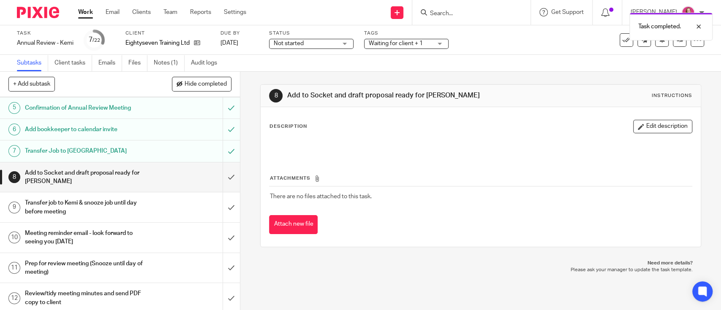
scroll to position [169, 0]
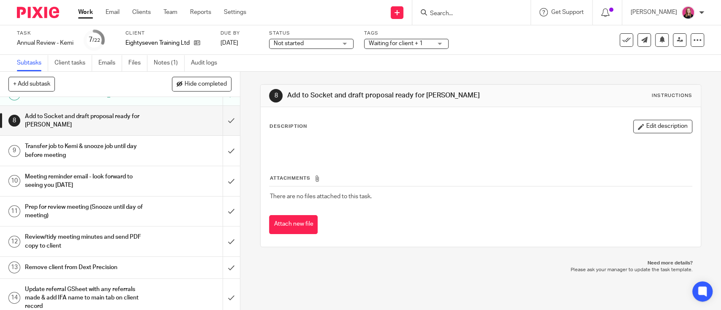
click at [158, 152] on div "Transfer job to Kemi & snooze job until day before meeting" at bounding box center [119, 151] width 189 height 22
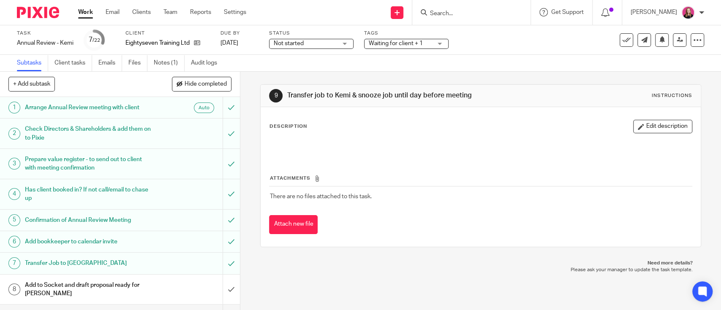
scroll to position [169, 0]
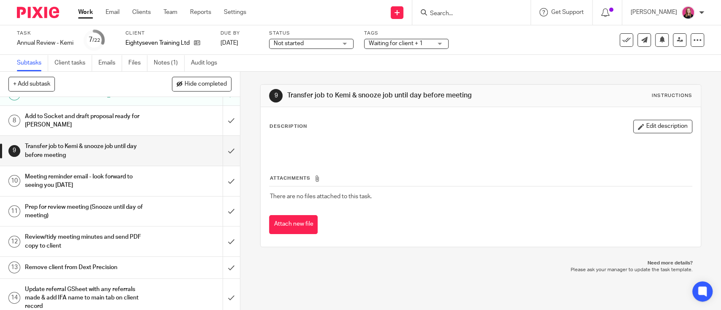
click at [135, 209] on h1 "Prep for review meeting (Snooze until day of meeting)" at bounding box center [88, 212] width 126 height 22
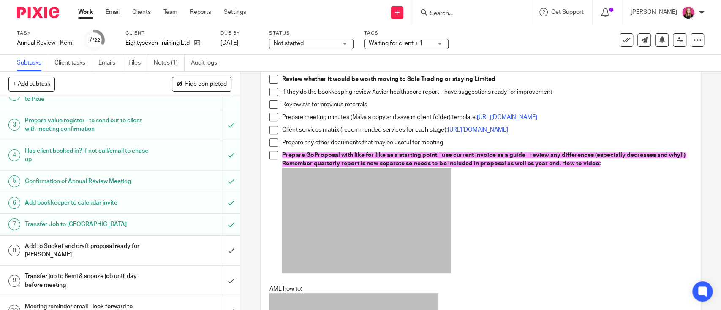
scroll to position [56, 0]
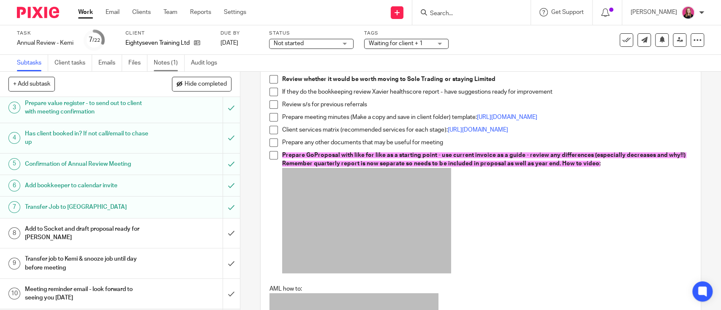
click at [173, 59] on link "Notes (1)" at bounding box center [169, 63] width 31 height 16
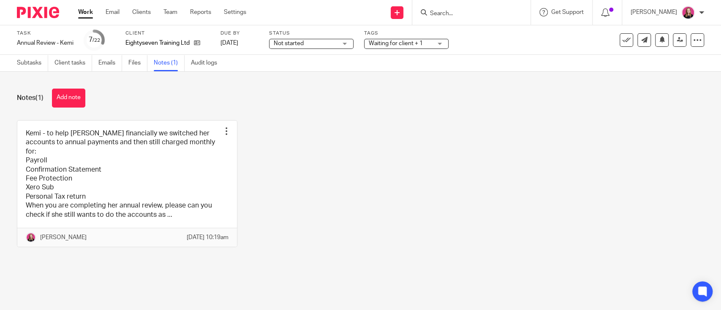
click at [90, 13] on link "Work" at bounding box center [85, 12] width 15 height 8
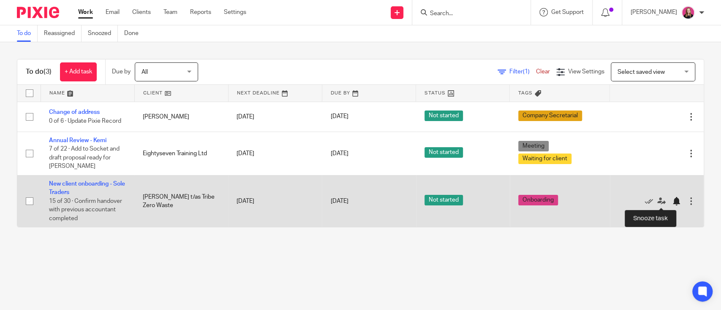
click at [672, 199] on div at bounding box center [676, 201] width 8 height 8
